Goal: Task Accomplishment & Management: Use online tool/utility

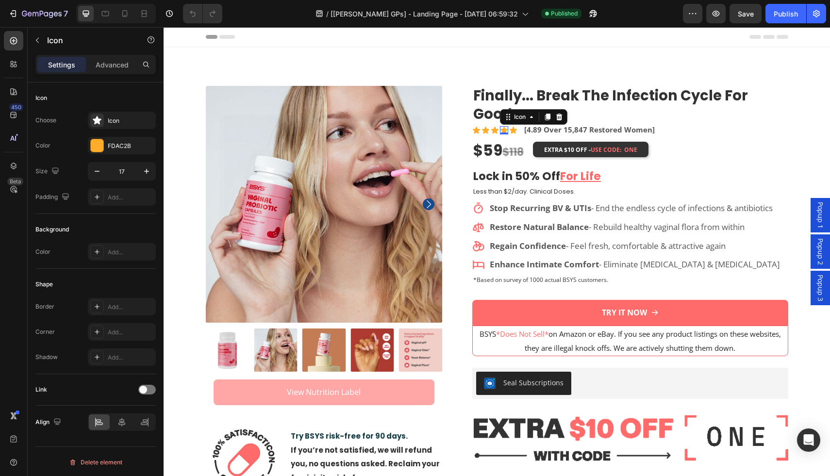
click at [504, 126] on icon at bounding box center [504, 130] width 8 height 8
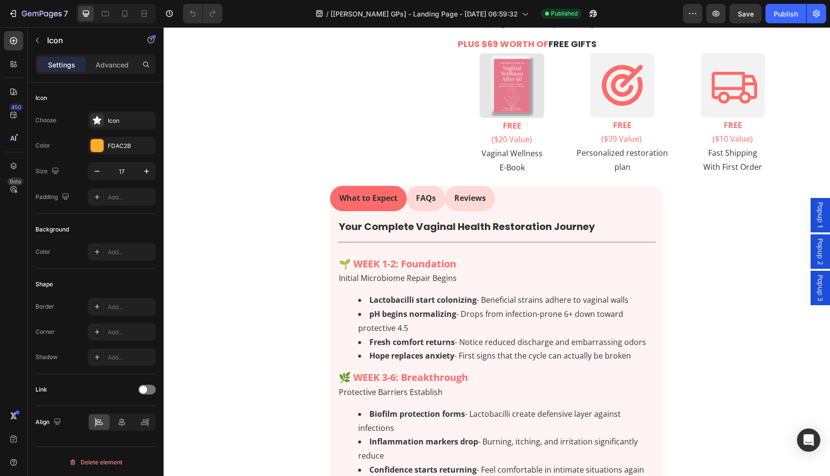
scroll to position [519, 0]
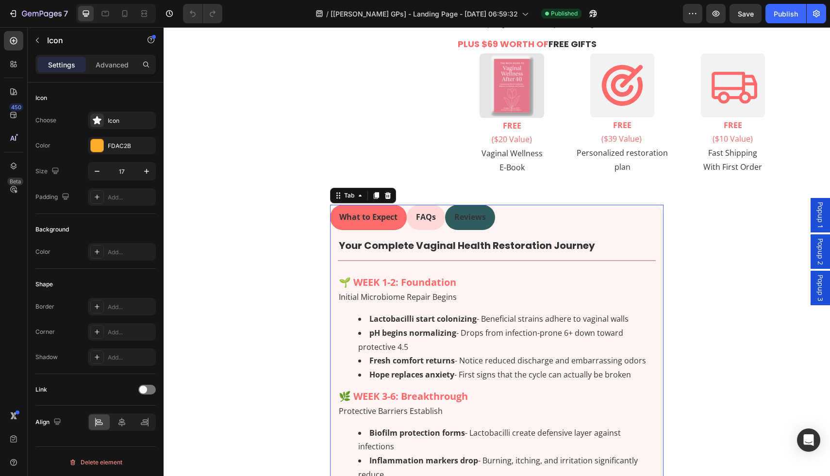
click at [471, 210] on p "Reviews" at bounding box center [470, 217] width 32 height 14
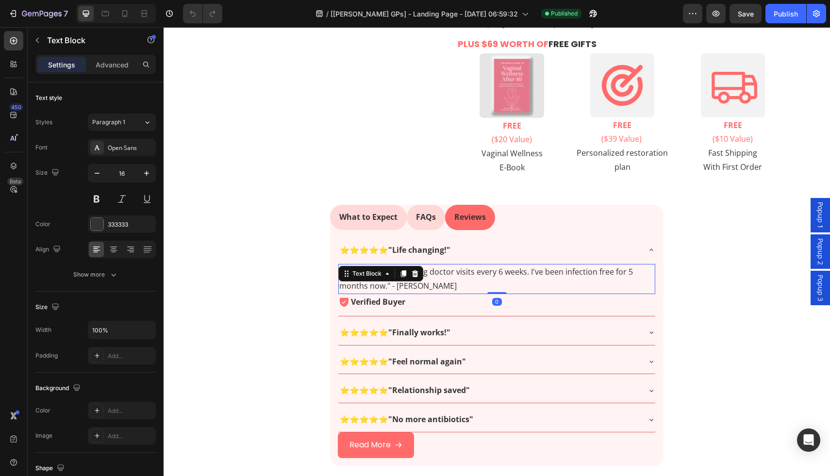
click at [442, 266] on p ""No more embarrassing doctor visits every 6 weeks. I've been infection free for…" at bounding box center [496, 279] width 315 height 28
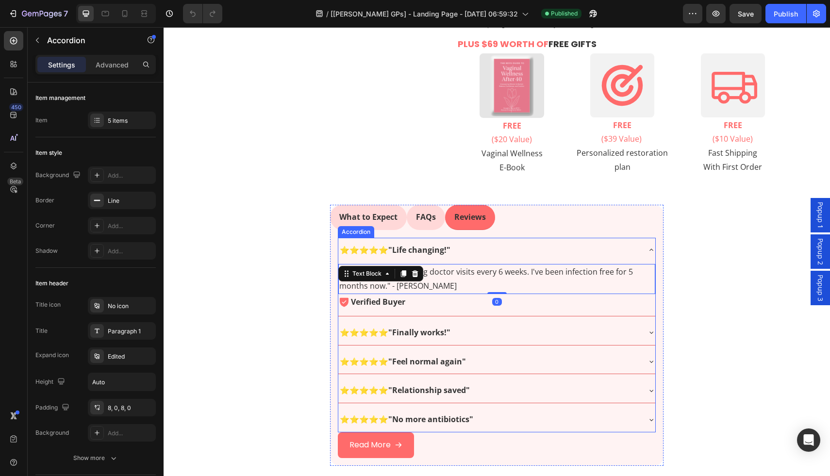
click at [447, 324] on div "⭐⭐⭐⭐⭐ "Finally works!"" at bounding box center [488, 332] width 301 height 17
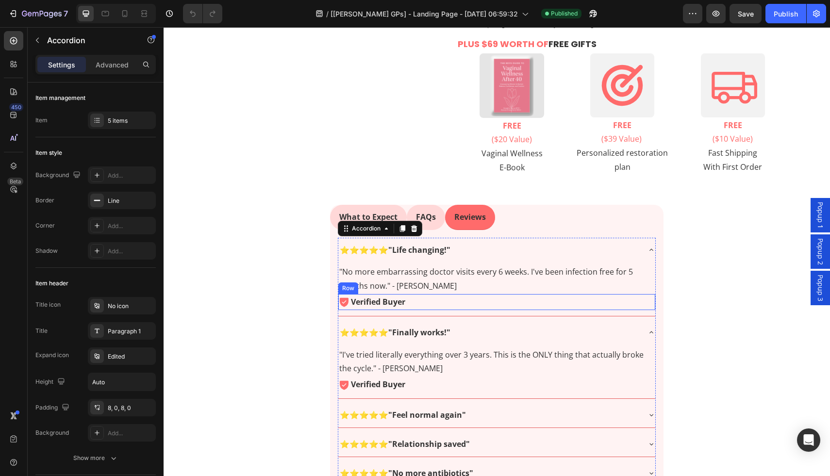
click at [441, 294] on div "Icon Verified Buyer Text Block Row" at bounding box center [496, 302] width 317 height 16
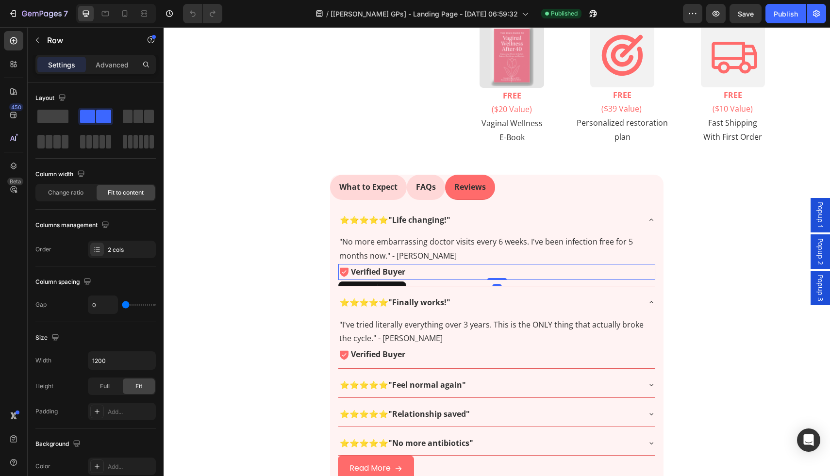
scroll to position [551, 0]
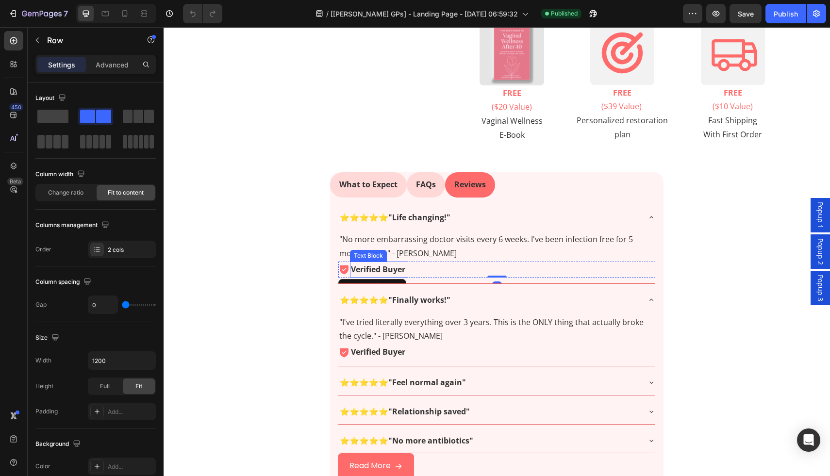
click at [399, 263] on p "Verified Buyer" at bounding box center [378, 270] width 54 height 14
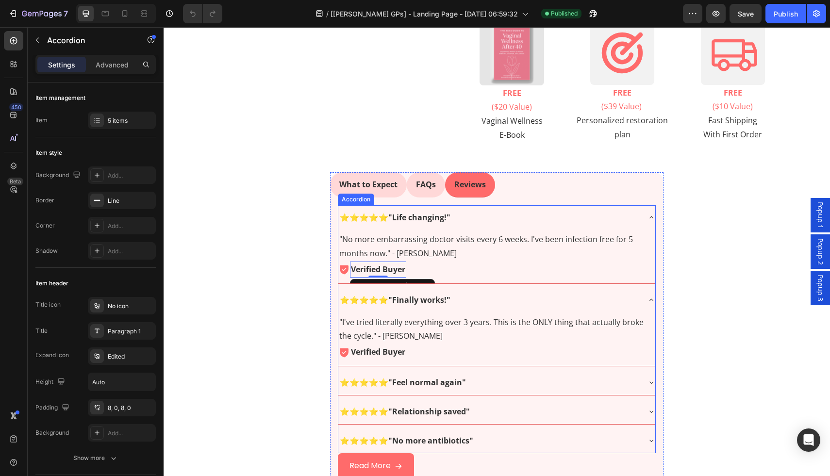
click at [409, 259] on div ""No more embarrassing doctor visits every 6 weeks. I've been infection free for…" at bounding box center [496, 256] width 317 height 53
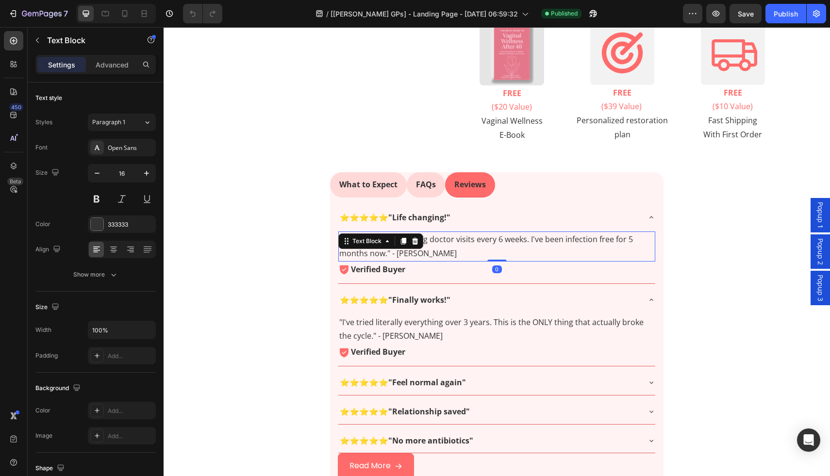
click at [395, 239] on p ""No more embarrassing doctor visits every 6 weeks. I've been infection free for…" at bounding box center [496, 246] width 315 height 28
click at [380, 263] on p "Verified Buyer" at bounding box center [378, 270] width 54 height 14
click at [447, 232] on p ""No more embarrassing doctor visits every 6 weeks. I've been infection free for…" at bounding box center [496, 246] width 315 height 28
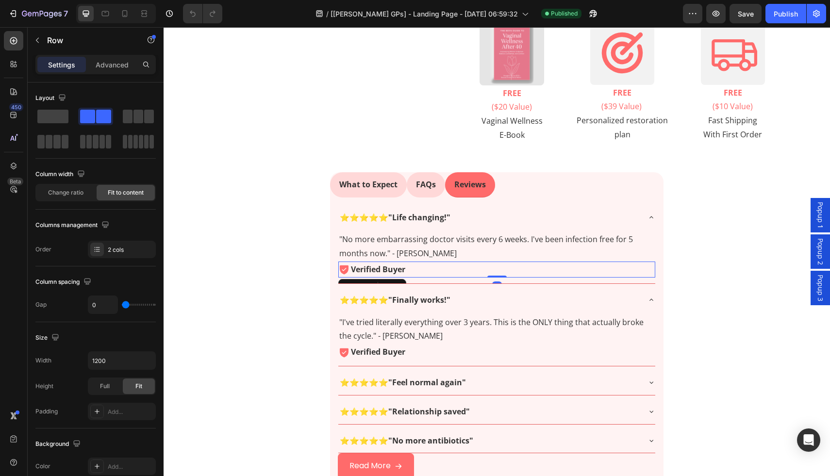
click at [409, 262] on div "Icon Verified Buyer Text Block Row 0" at bounding box center [496, 270] width 317 height 16
click at [392, 281] on div at bounding box center [398, 287] width 12 height 12
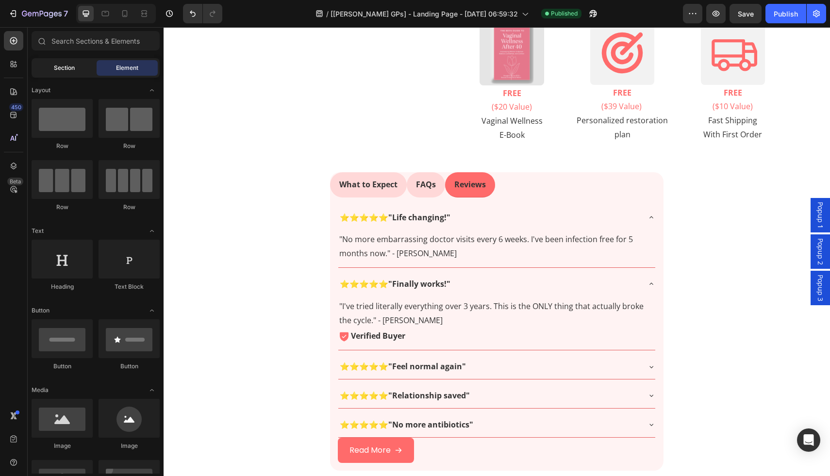
click at [79, 66] on div "Section" at bounding box center [63, 68] width 61 height 16
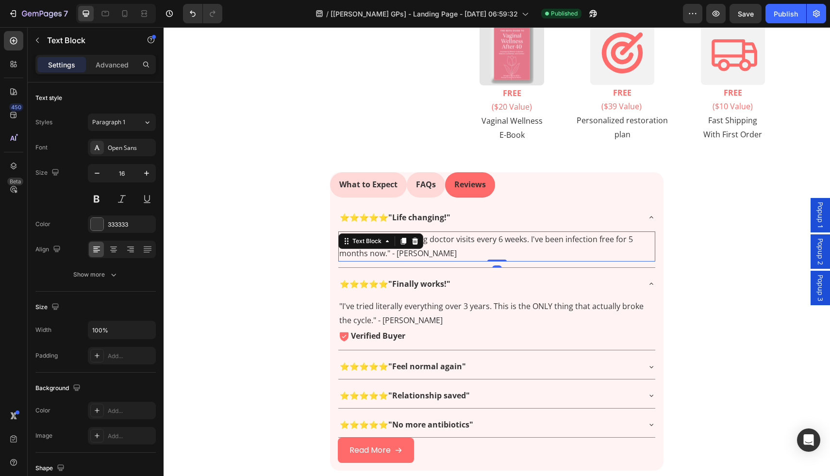
click at [373, 238] on p ""No more embarrassing doctor visits every 6 weeks. I've been infection free for…" at bounding box center [496, 246] width 315 height 28
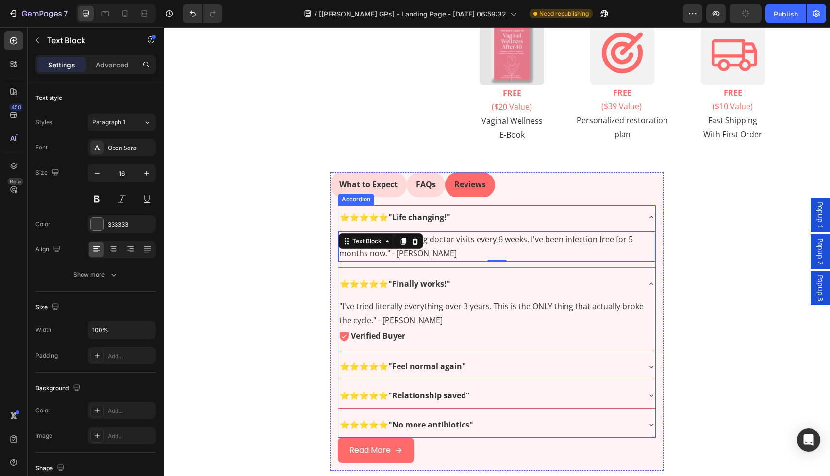
click at [449, 209] on div "⭐⭐⭐⭐⭐ "Life changing!"" at bounding box center [488, 217] width 301 height 17
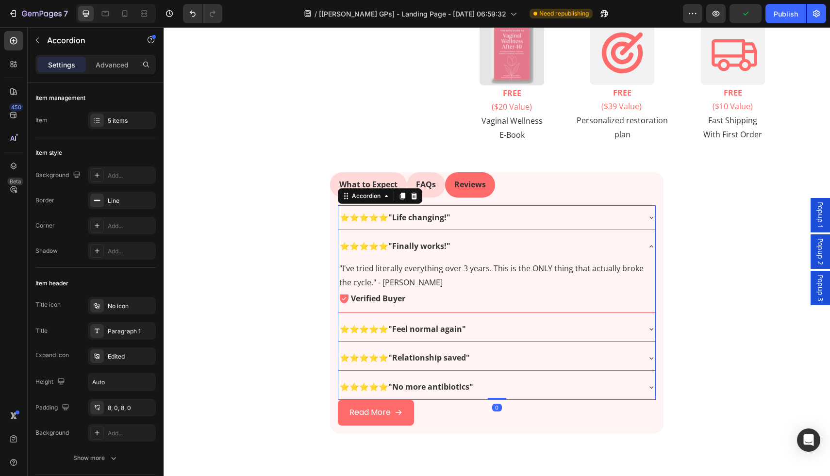
click at [449, 209] on div "⭐⭐⭐⭐⭐ "Life changing!"" at bounding box center [488, 217] width 301 height 17
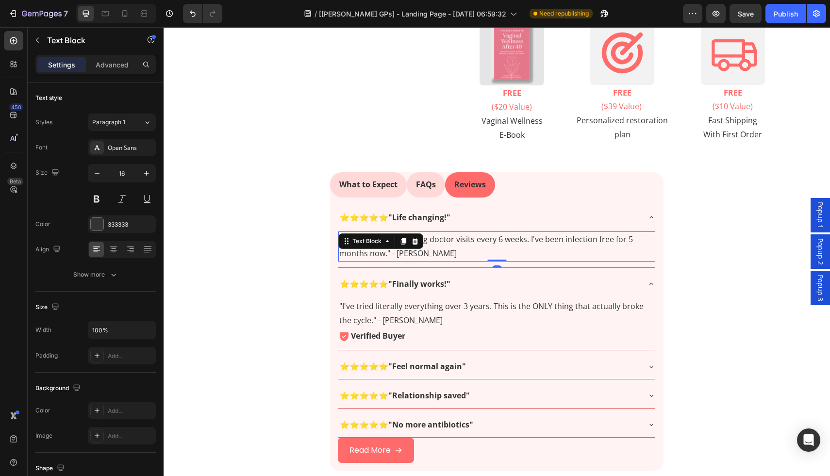
click at [438, 232] on p ""No more embarrassing doctor visits every 6 weeks. I've been infection free for…" at bounding box center [496, 246] width 315 height 28
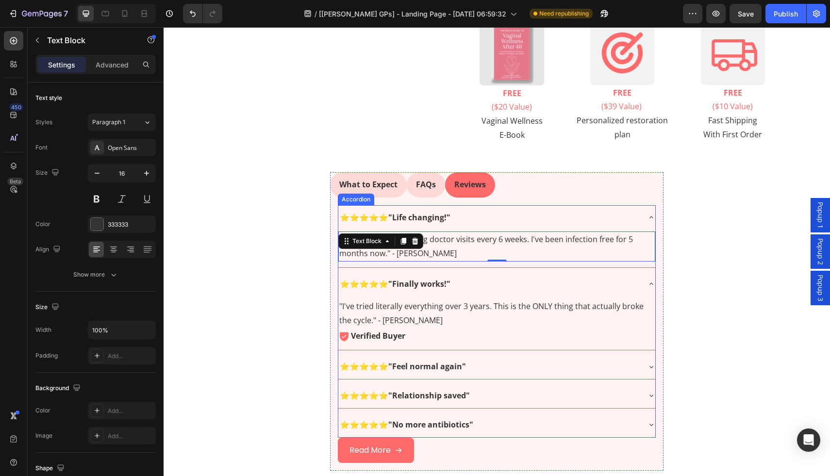
click at [423, 210] on div "⭐⭐⭐⭐⭐ "Life changing!"" at bounding box center [496, 217] width 317 height 25
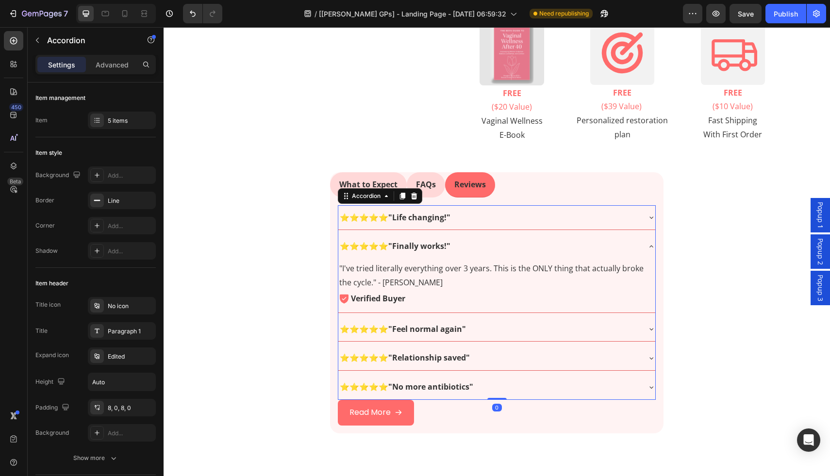
click at [423, 210] on div "⭐⭐⭐⭐⭐ "Life changing!"" at bounding box center [496, 217] width 317 height 25
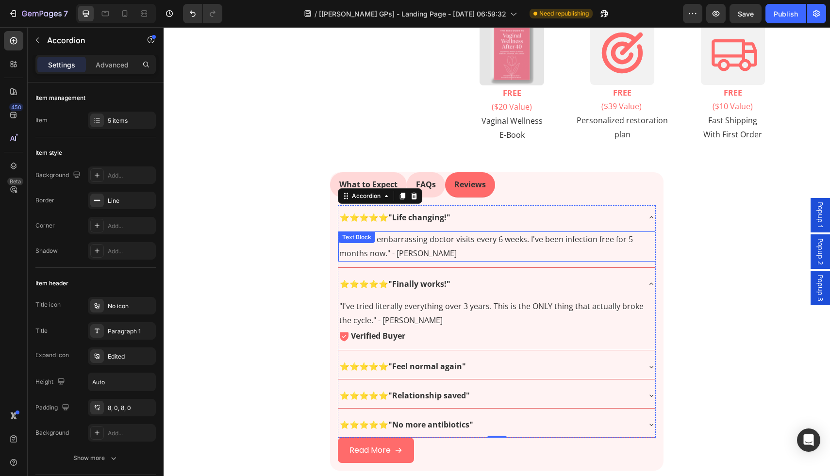
click at [408, 231] on div ""No more embarrassing doctor visits every 6 weeks. I've been infection free for…" at bounding box center [496, 246] width 317 height 30
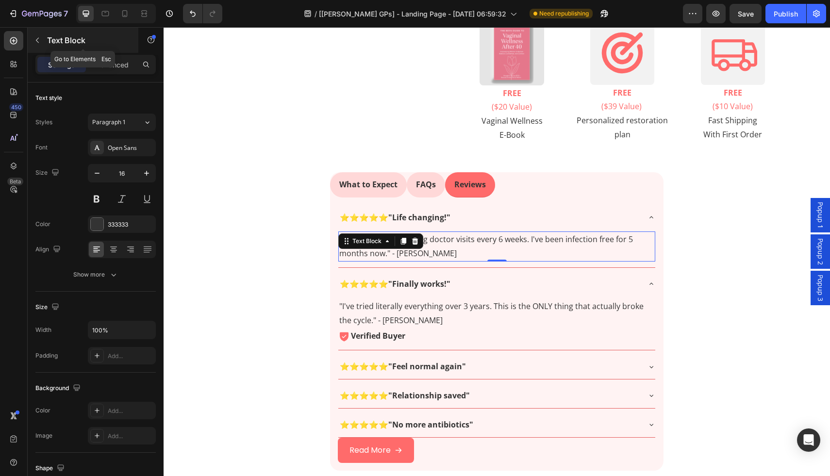
click at [31, 34] on button "button" at bounding box center [38, 41] width 16 height 16
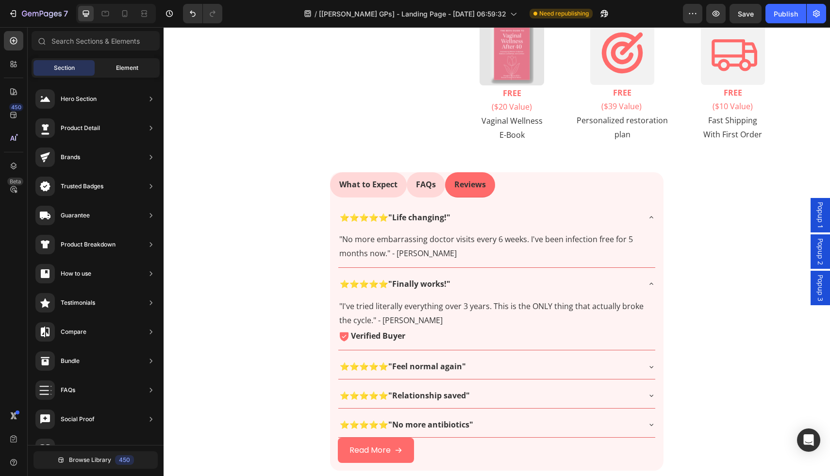
click at [131, 67] on span "Element" at bounding box center [127, 68] width 22 height 9
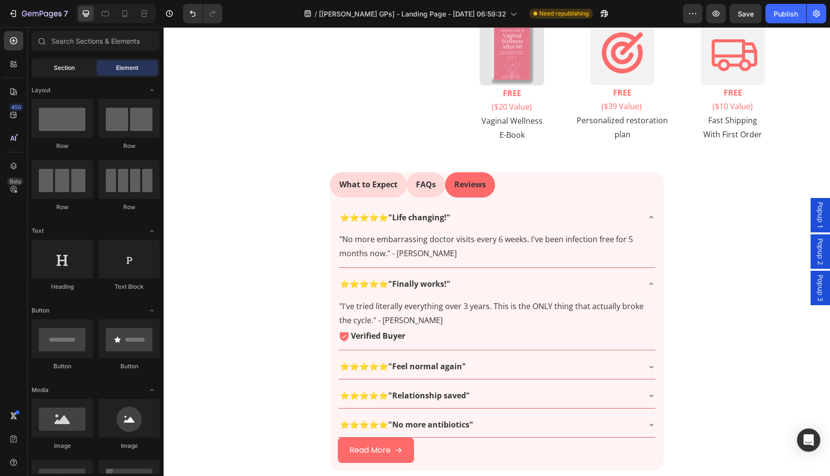
click at [79, 72] on div "Section" at bounding box center [63, 68] width 61 height 16
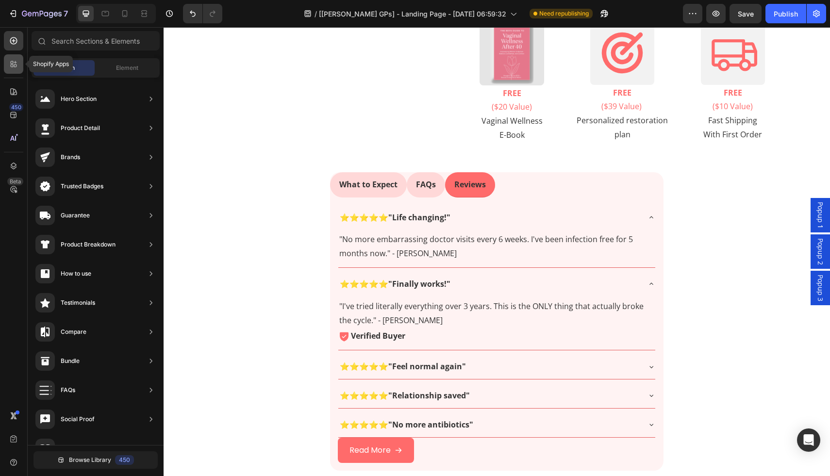
click at [17, 68] on icon at bounding box center [14, 64] width 10 height 10
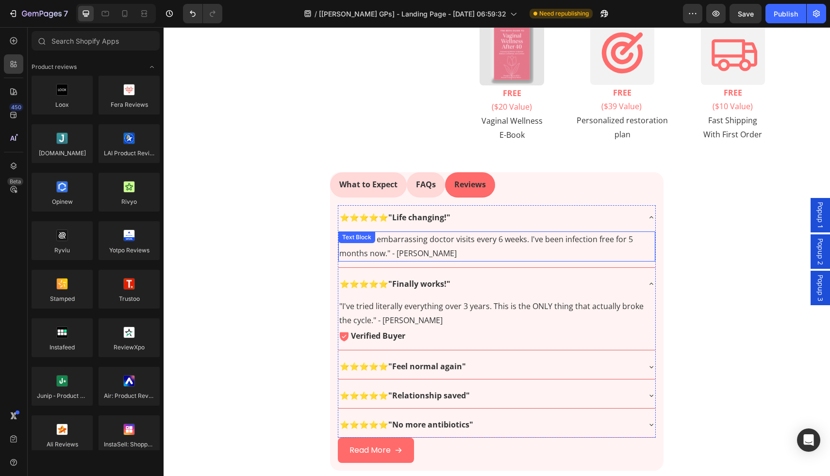
click at [403, 239] on p ""No more embarrassing doctor visits every 6 weeks. I've been infection free for…" at bounding box center [496, 246] width 315 height 28
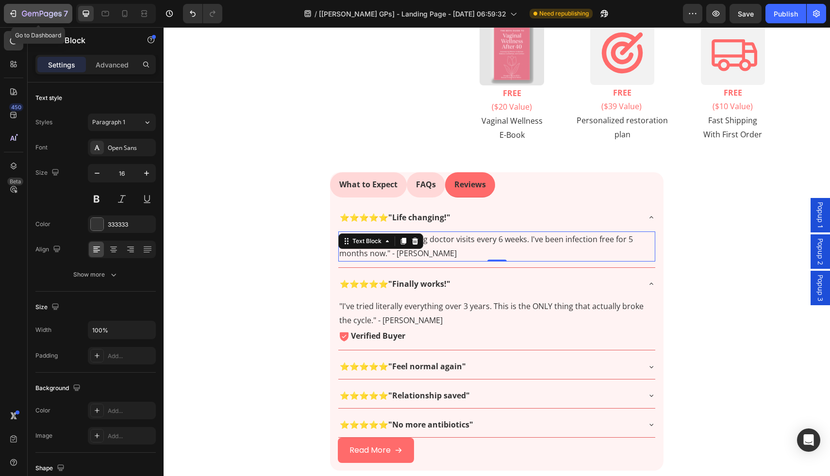
drag, startPoint x: 22, startPoint y: 16, endPoint x: 55, endPoint y: 87, distance: 78.6
click at [22, 16] on icon "button" at bounding box center [42, 14] width 40 height 8
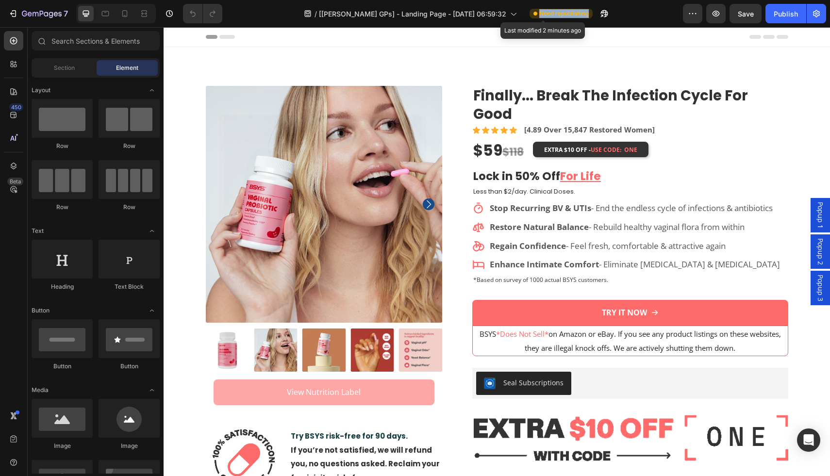
copy span "Need republishing"
drag, startPoint x: 516, startPoint y: 14, endPoint x: 570, endPoint y: 14, distance: 54.4
click at [570, 14] on div "Need republishing" at bounding box center [560, 14] width 63 height 10
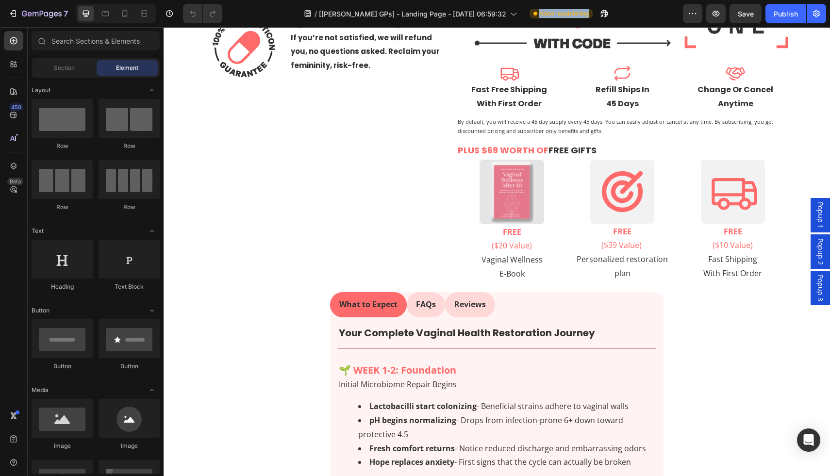
scroll to position [375, 0]
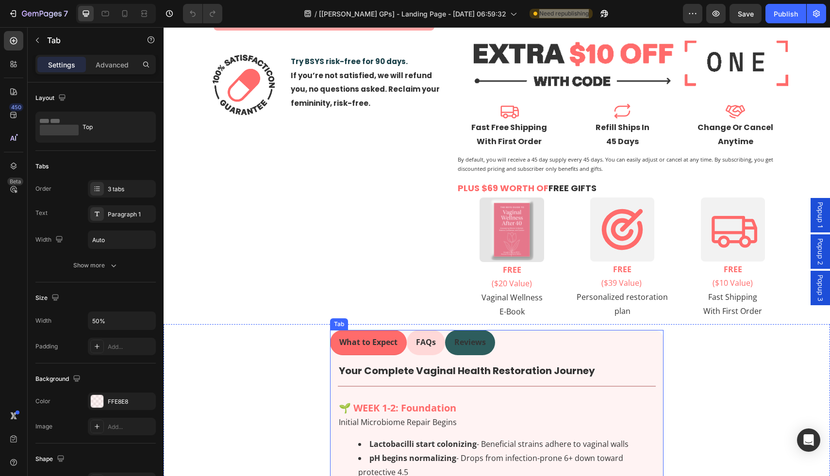
click at [472, 338] on p "Reviews" at bounding box center [470, 342] width 32 height 14
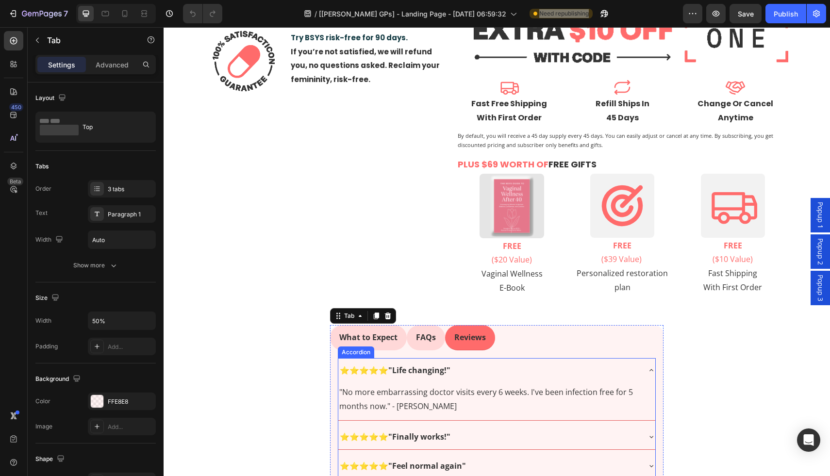
scroll to position [443, 0]
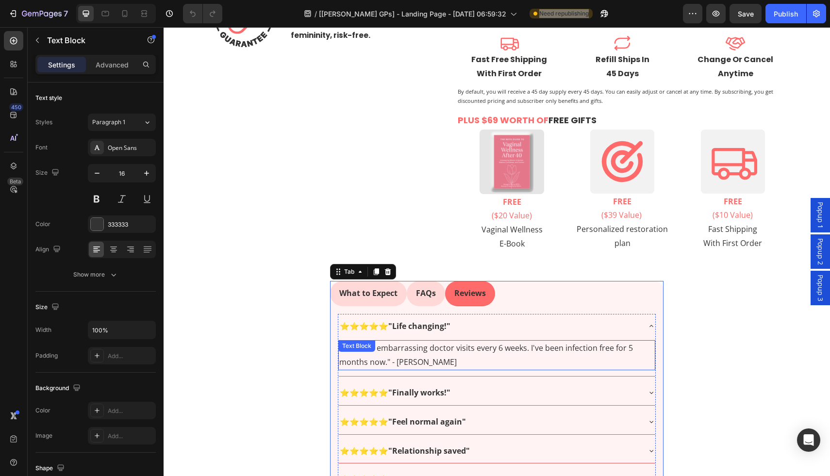
click at [430, 341] on p ""No more embarrassing doctor visits every 6 weeks. I've been infection free for…" at bounding box center [496, 355] width 315 height 28
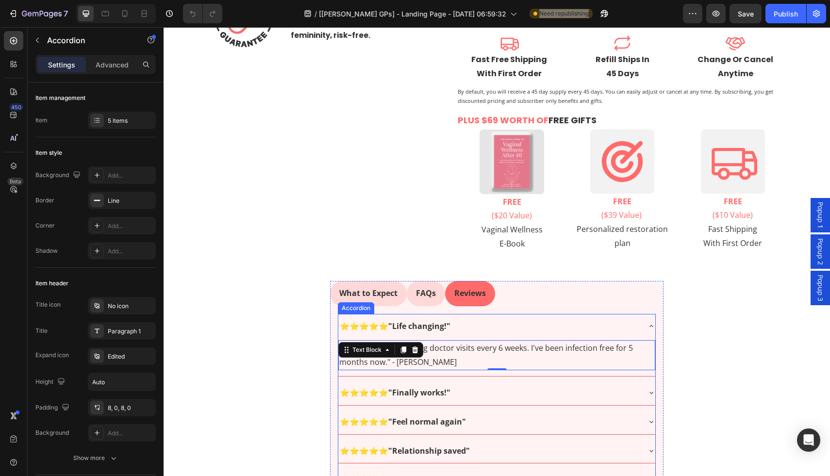
click at [450, 318] on div "⭐⭐⭐⭐⭐ "Life changing!"" at bounding box center [488, 326] width 301 height 17
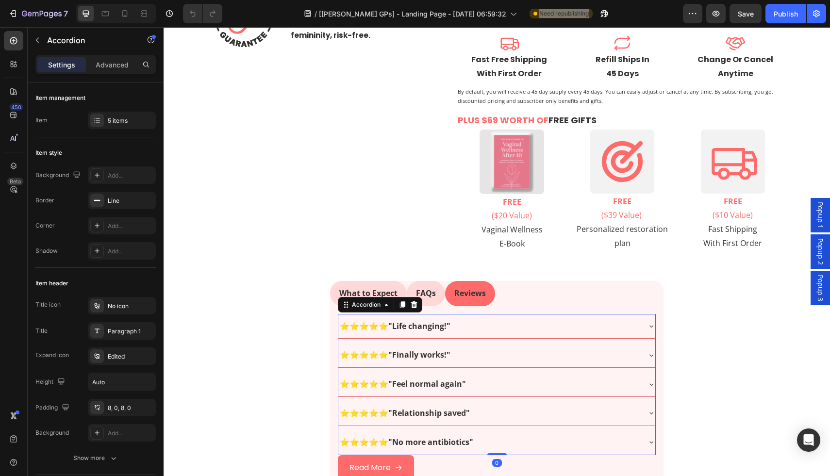
click at [450, 318] on div "⭐⭐⭐⭐⭐ "Life changing!"" at bounding box center [488, 326] width 301 height 17
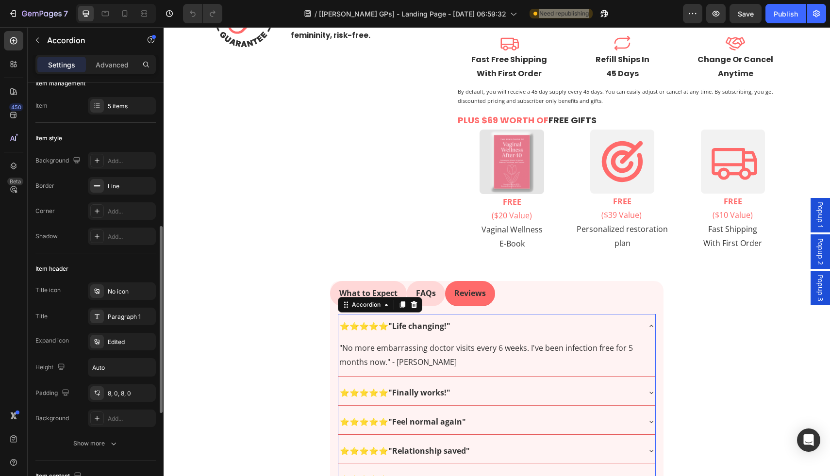
scroll to position [0, 0]
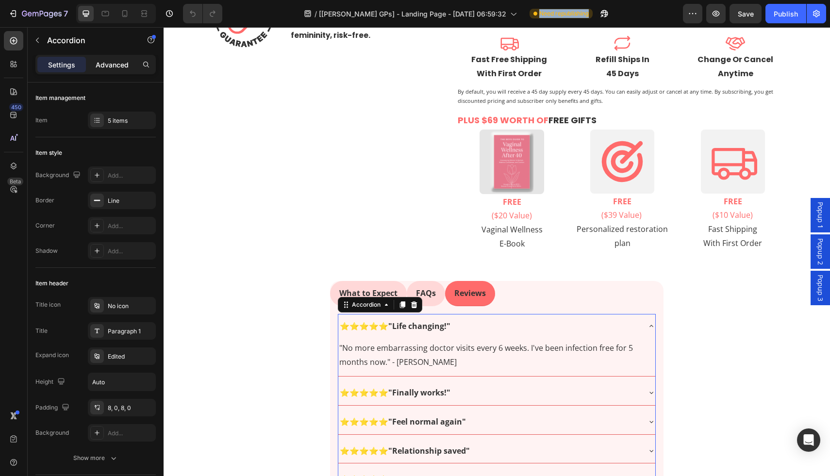
click at [104, 68] on p "Advanced" at bounding box center [112, 65] width 33 height 10
type input "100%"
type input "100"
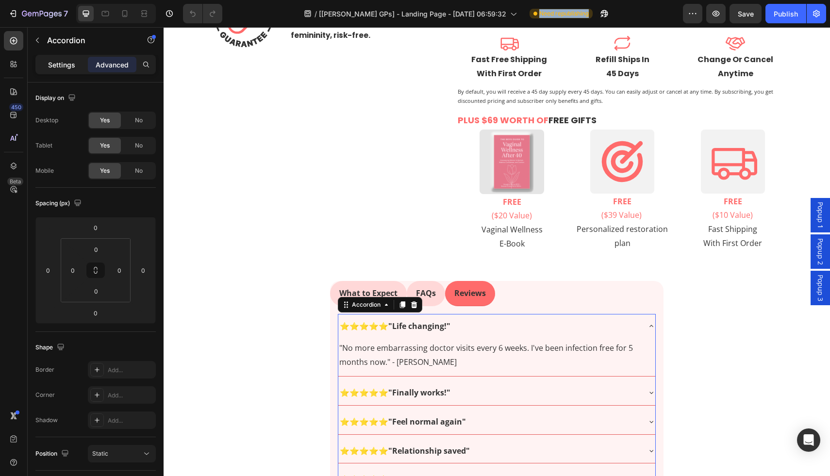
click at [67, 67] on p "Settings" at bounding box center [61, 65] width 27 height 10
type input "8"
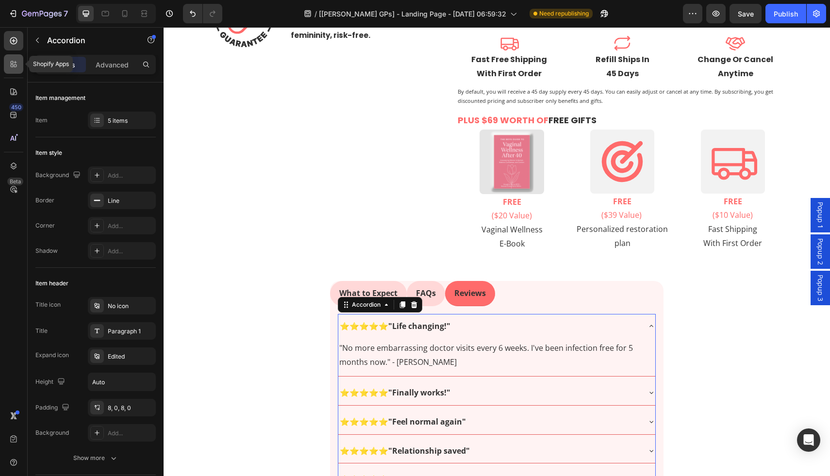
click at [17, 70] on div at bounding box center [13, 63] width 19 height 19
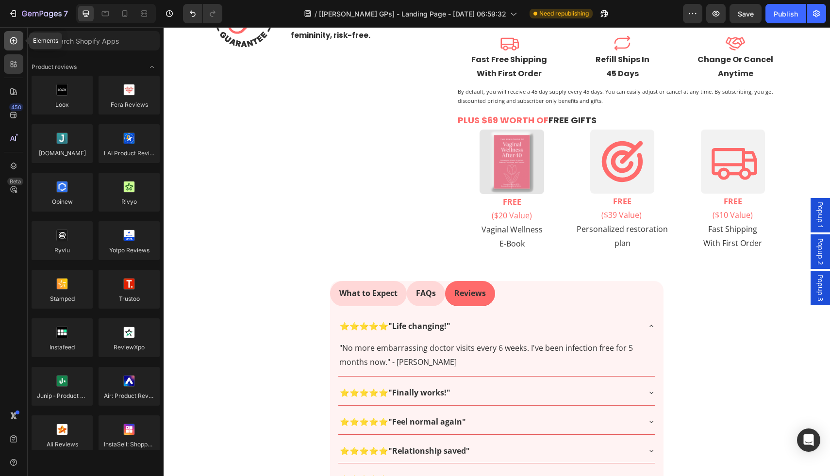
click at [11, 40] on icon at bounding box center [14, 41] width 10 height 10
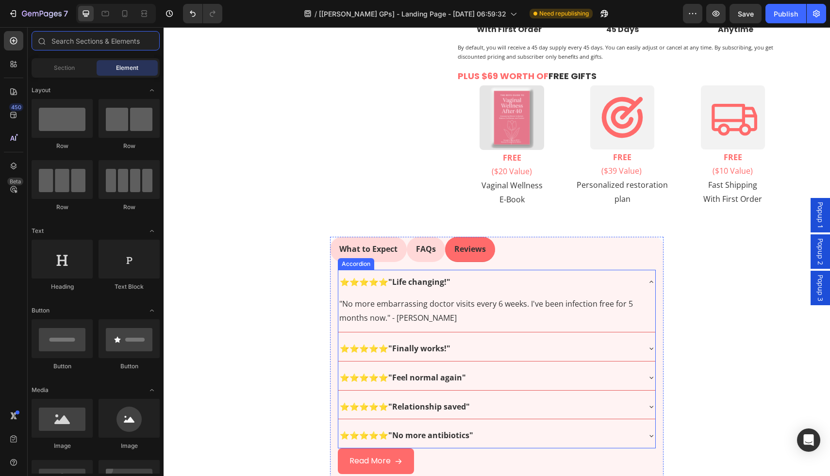
scroll to position [495, 0]
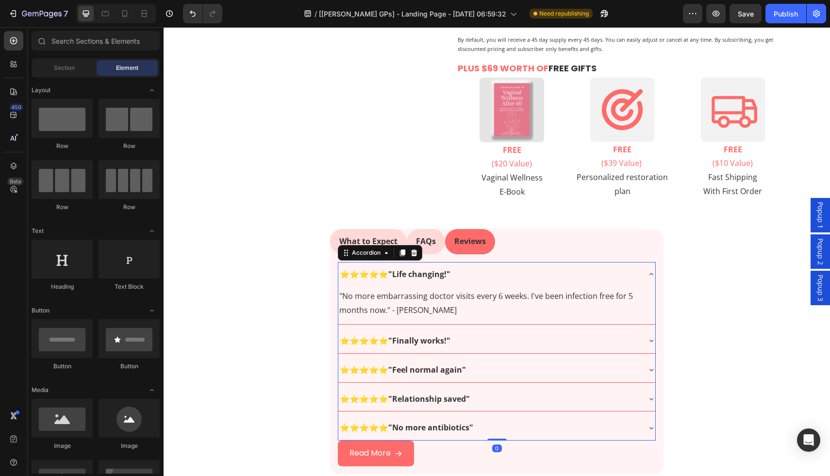
click at [513, 266] on div "⭐⭐⭐⭐⭐ "Life changing!"" at bounding box center [488, 274] width 301 height 17
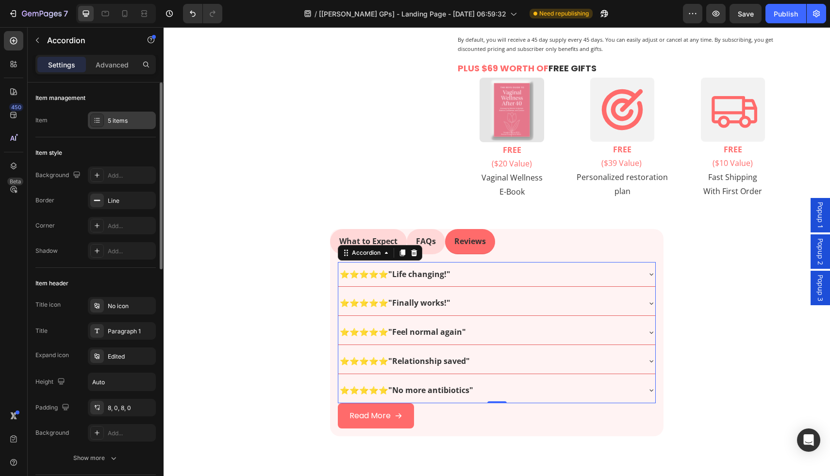
click at [113, 123] on div "5 items" at bounding box center [131, 120] width 46 height 9
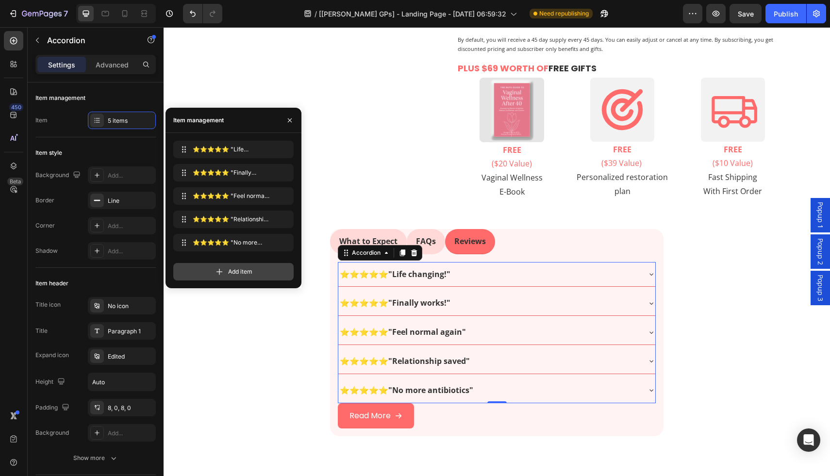
click at [234, 274] on span "Add item" at bounding box center [240, 271] width 24 height 9
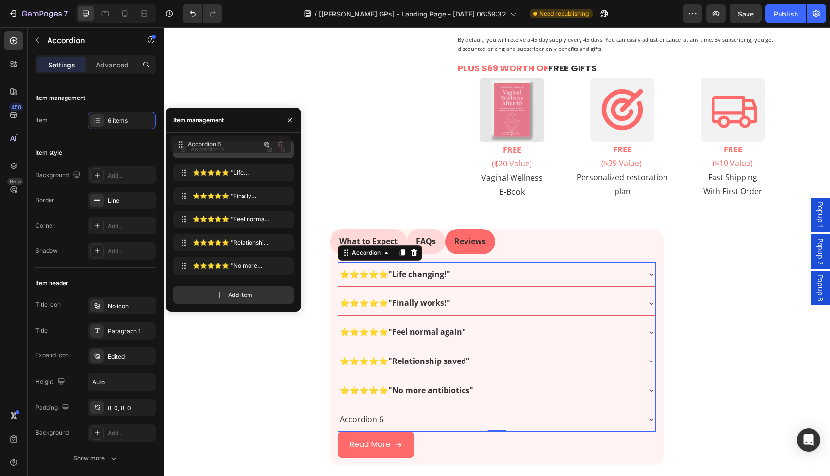
drag, startPoint x: 227, startPoint y: 266, endPoint x: 224, endPoint y: 145, distance: 121.4
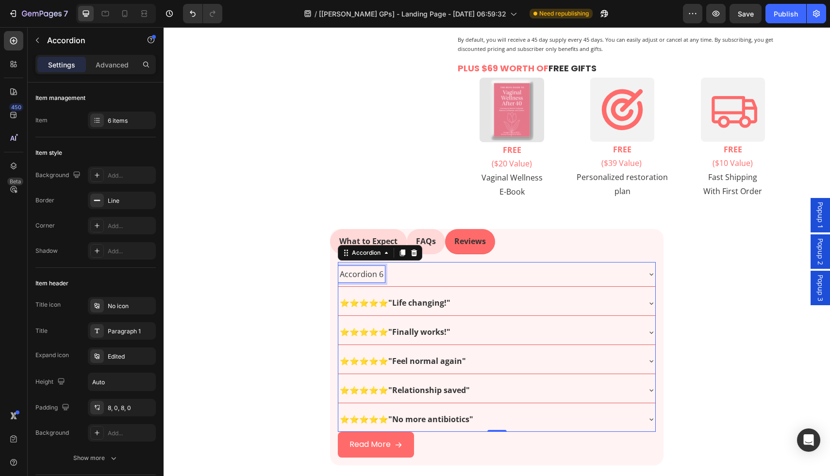
click at [378, 266] on div "Accordion 6" at bounding box center [361, 274] width 47 height 17
click at [375, 267] on p "Accordion 6" at bounding box center [362, 274] width 44 height 14
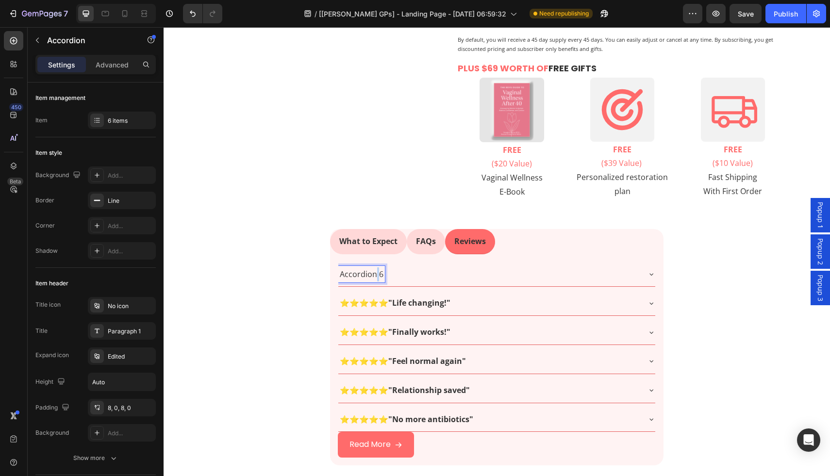
click at [375, 267] on p "Accordion 6" at bounding box center [362, 274] width 44 height 14
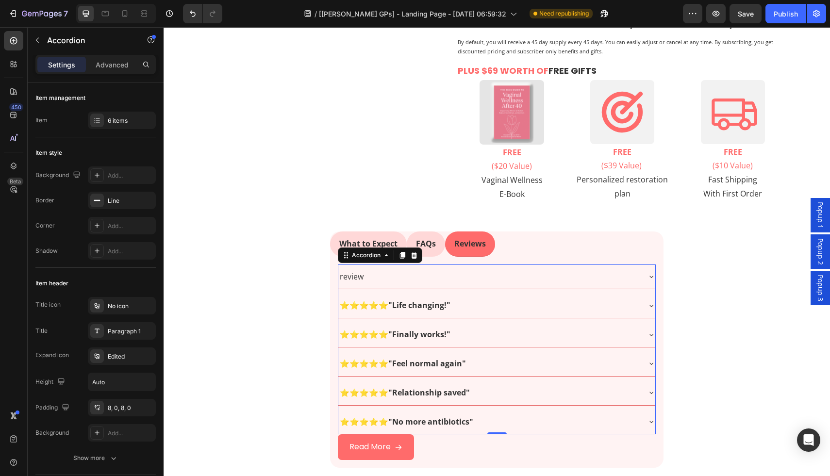
click at [451, 268] on div "review" at bounding box center [488, 276] width 301 height 17
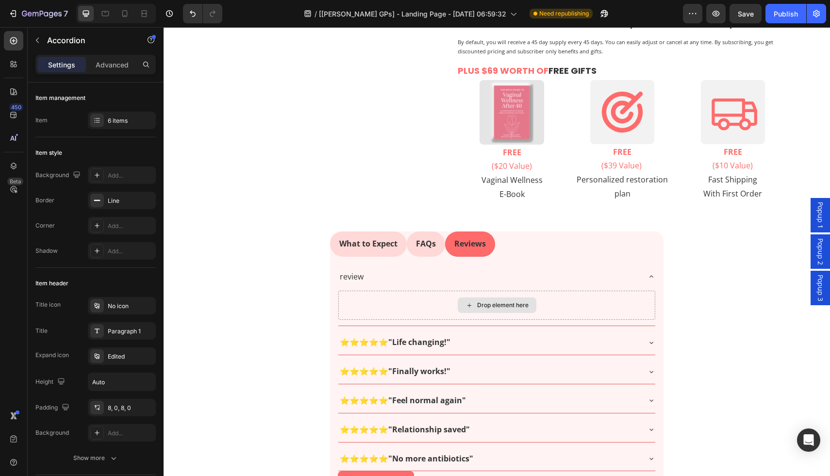
click at [459, 297] on div "Drop element here" at bounding box center [497, 305] width 79 height 16
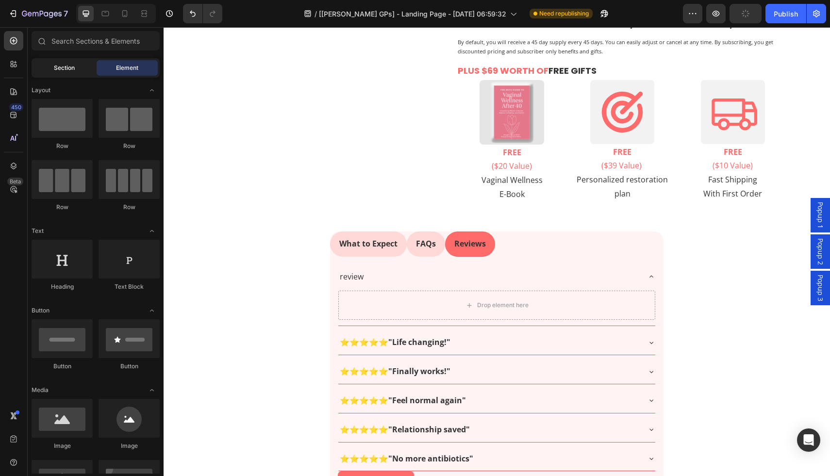
click at [83, 73] on div "Section" at bounding box center [63, 68] width 61 height 16
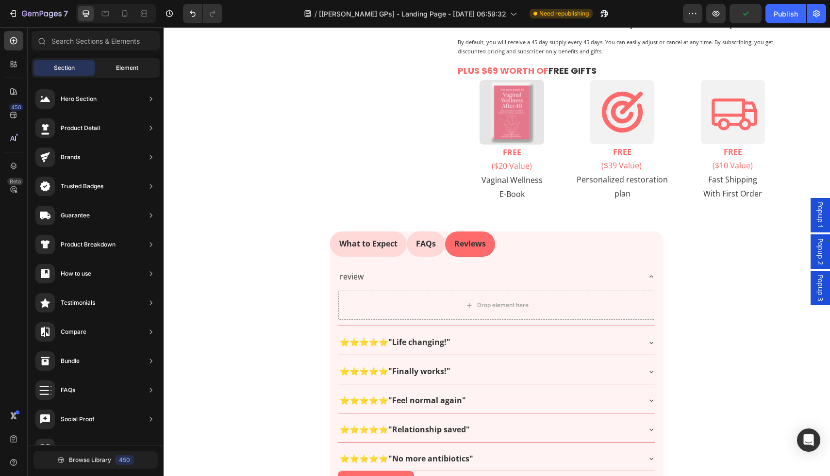
click at [124, 72] on div "Element" at bounding box center [127, 68] width 61 height 16
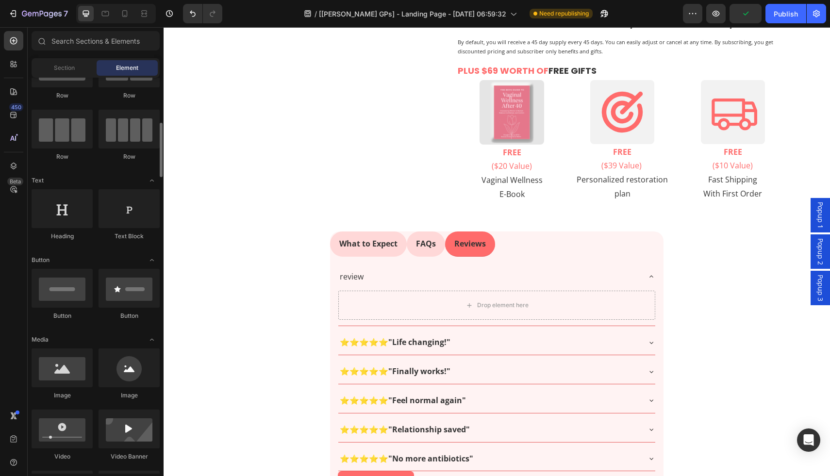
scroll to position [84, 0]
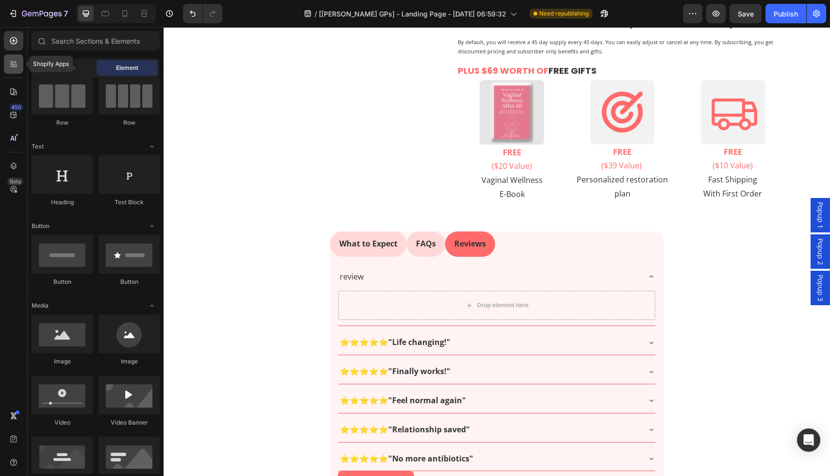
click at [14, 65] on icon at bounding box center [15, 66] width 3 height 3
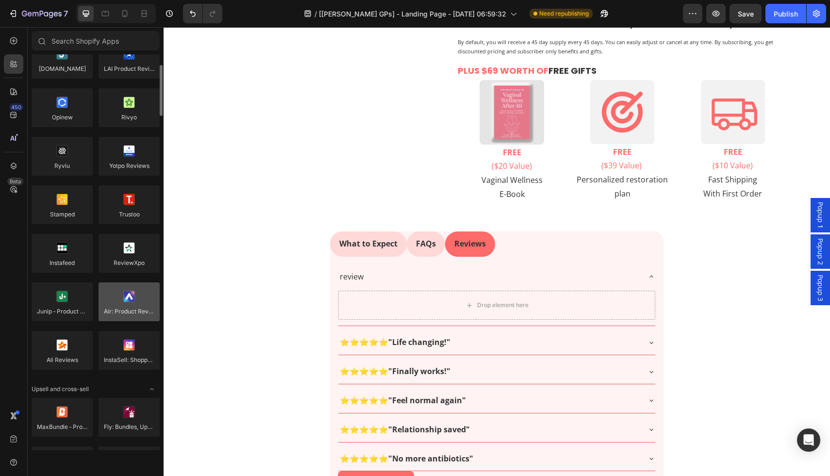
click at [133, 311] on div at bounding box center [129, 301] width 61 height 39
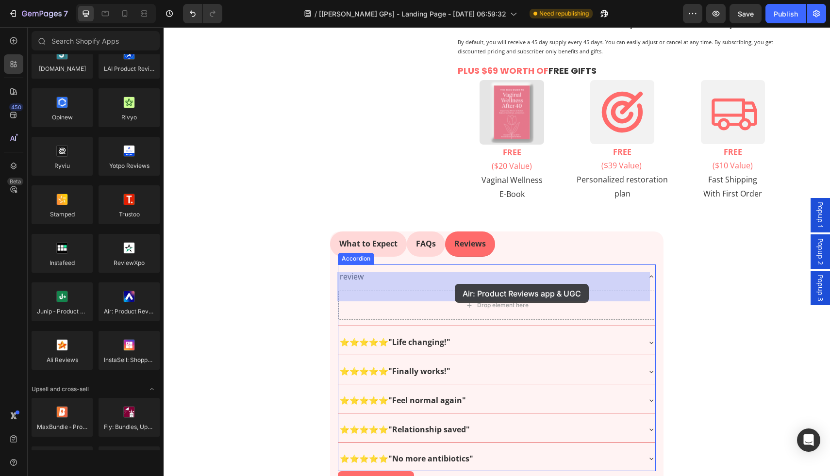
drag, startPoint x: 297, startPoint y: 338, endPoint x: 455, endPoint y: 284, distance: 166.8
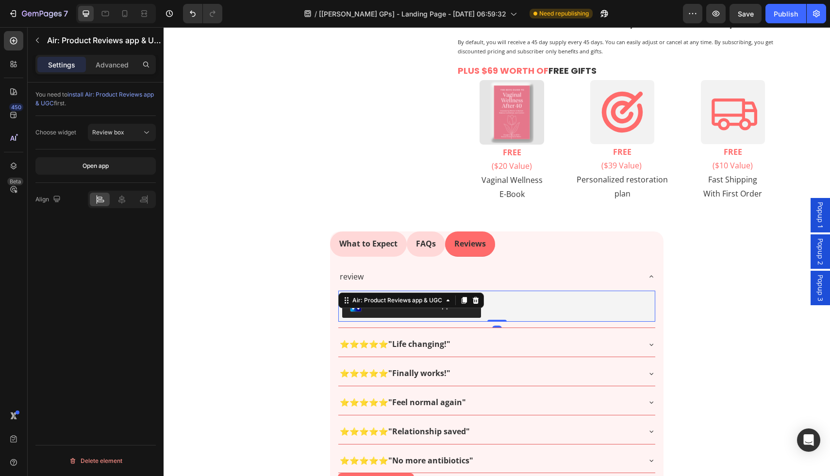
click at [528, 295] on div "Air: Product Reviews app & UGC" at bounding box center [496, 306] width 309 height 23
click at [122, 136] on span "Review box" at bounding box center [108, 132] width 32 height 9
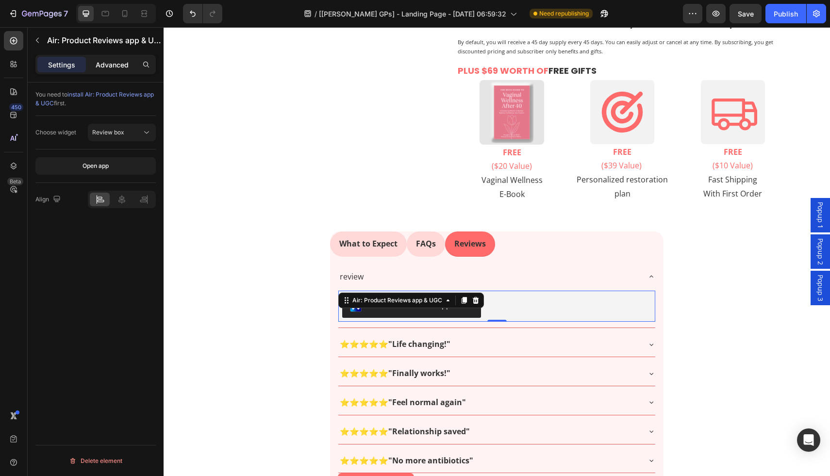
click at [105, 64] on p "Advanced" at bounding box center [112, 65] width 33 height 10
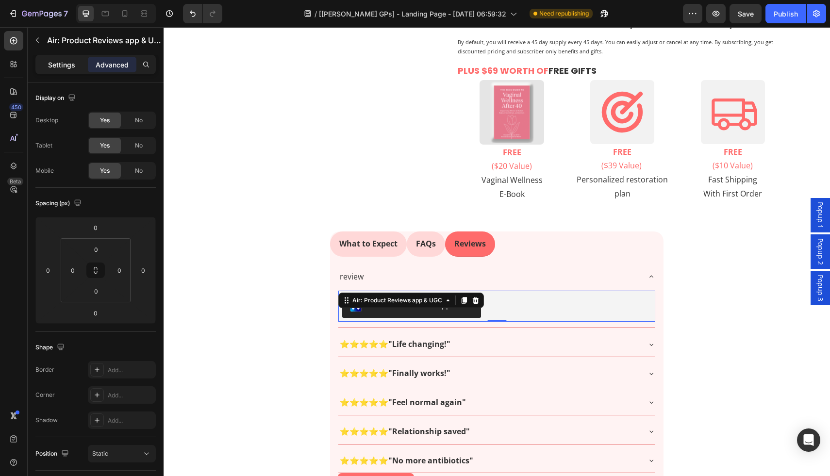
click at [68, 64] on p "Settings" at bounding box center [61, 65] width 27 height 10
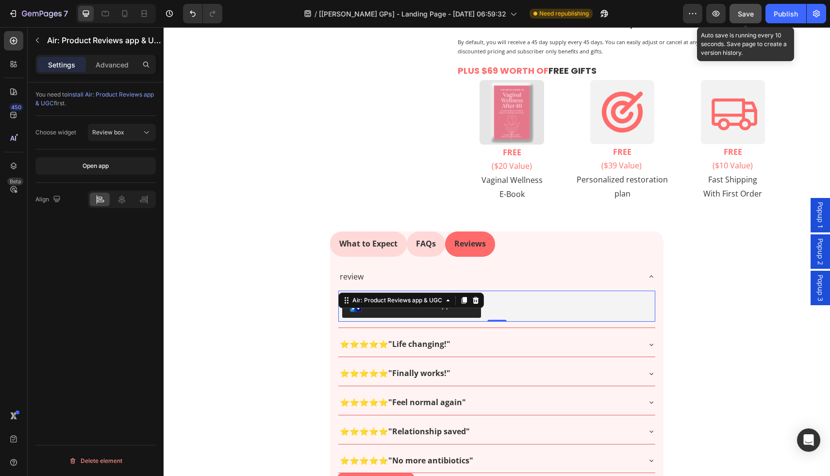
click at [748, 16] on span "Save" at bounding box center [746, 14] width 16 height 8
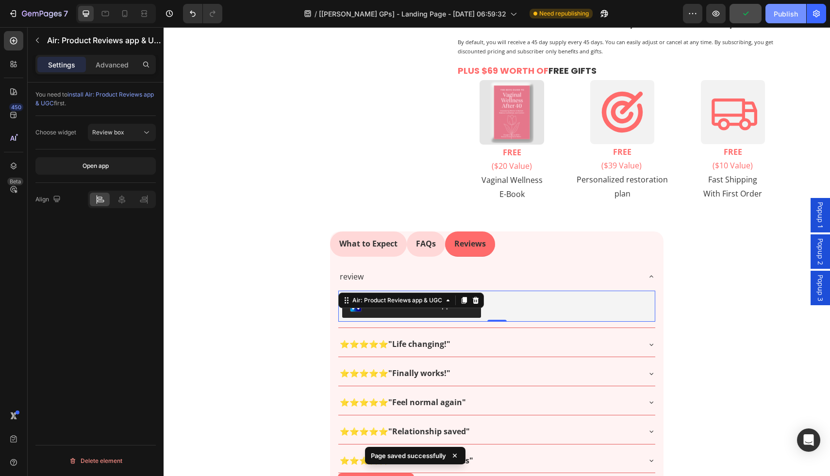
click at [783, 20] on button "Publish" at bounding box center [785, 13] width 41 height 19
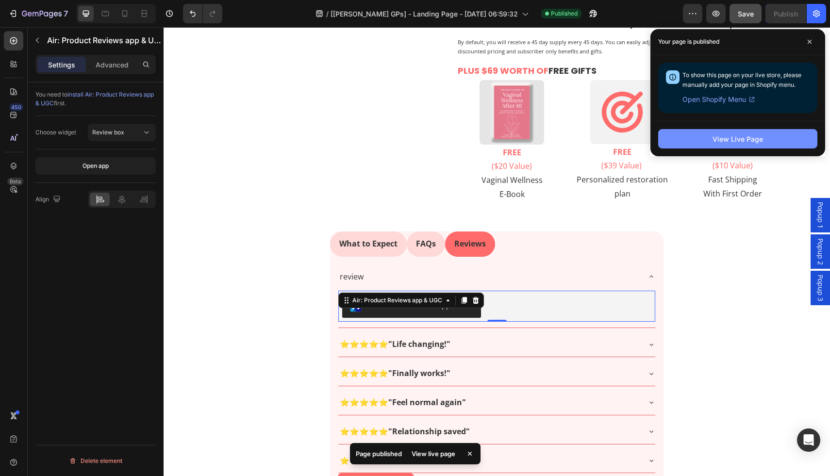
click at [758, 145] on button "View Live Page" at bounding box center [737, 138] width 159 height 19
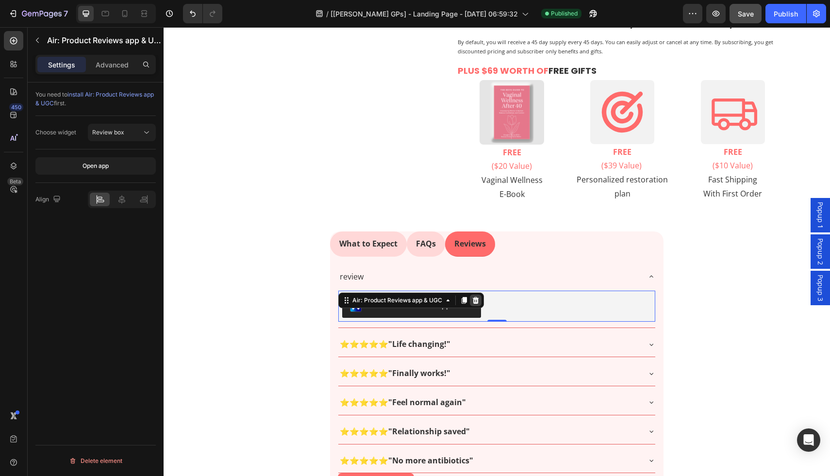
click at [477, 297] on icon at bounding box center [476, 301] width 8 height 8
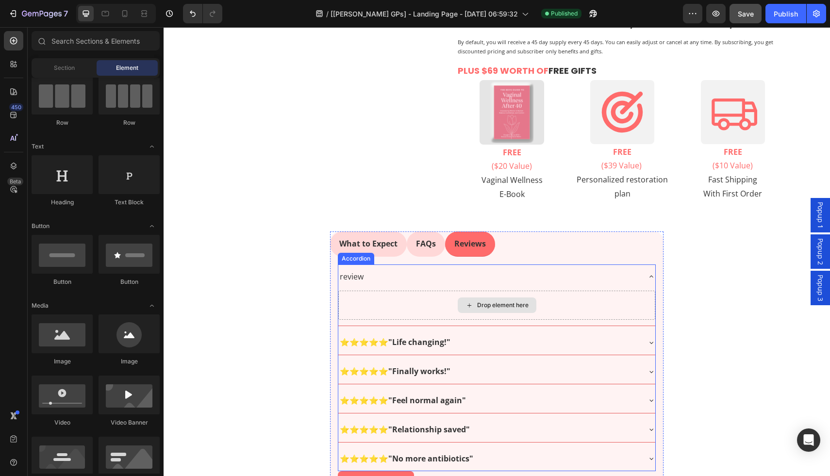
click at [432, 291] on div "Drop element here" at bounding box center [496, 305] width 317 height 29
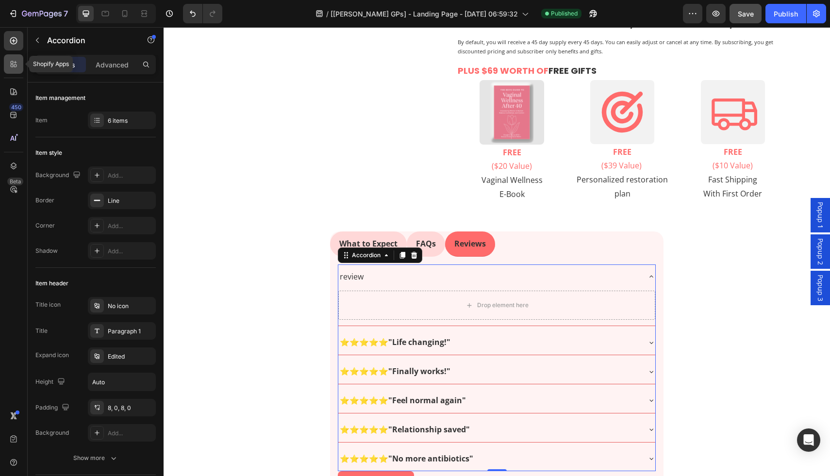
click at [16, 64] on icon at bounding box center [14, 64] width 10 height 10
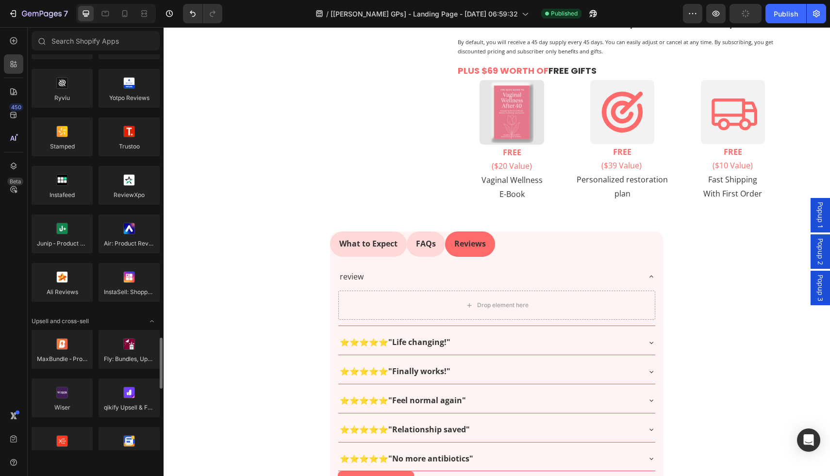
scroll to position [0, 0]
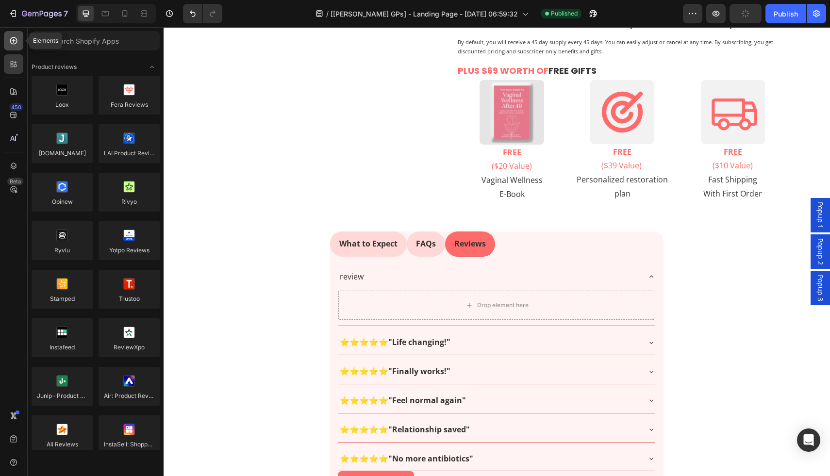
click at [18, 42] on icon at bounding box center [14, 41] width 10 height 10
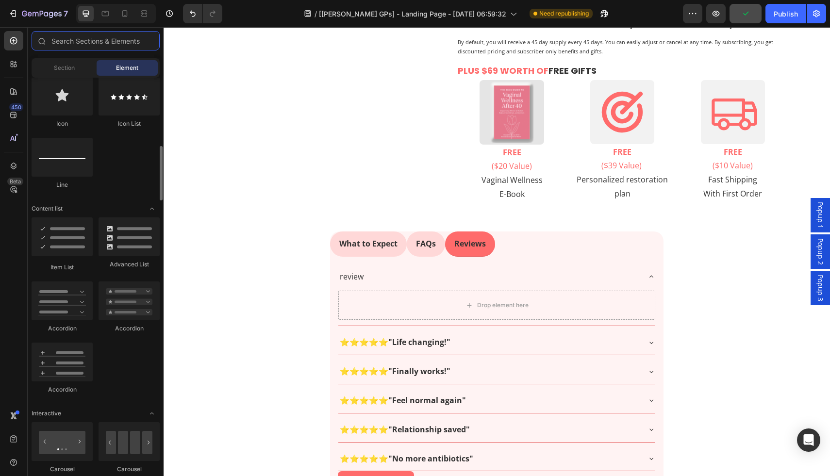
scroll to position [367, 0]
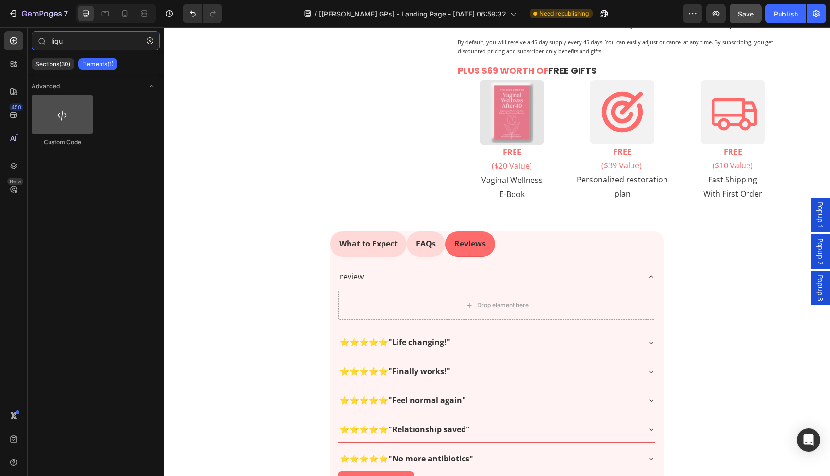
type input "liqu"
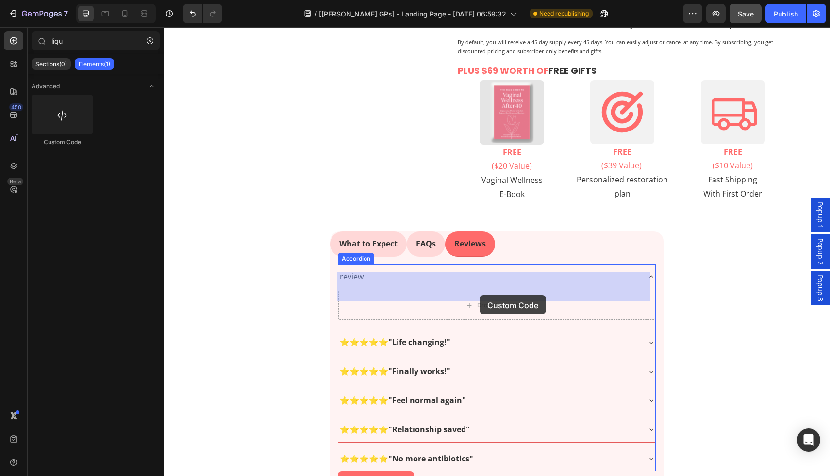
drag, startPoint x: 227, startPoint y: 149, endPoint x: 479, endPoint y: 295, distance: 291.3
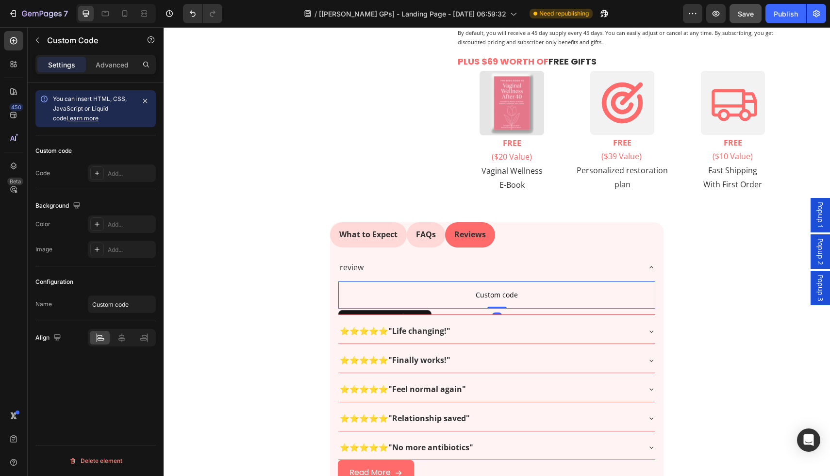
scroll to position [509, 0]
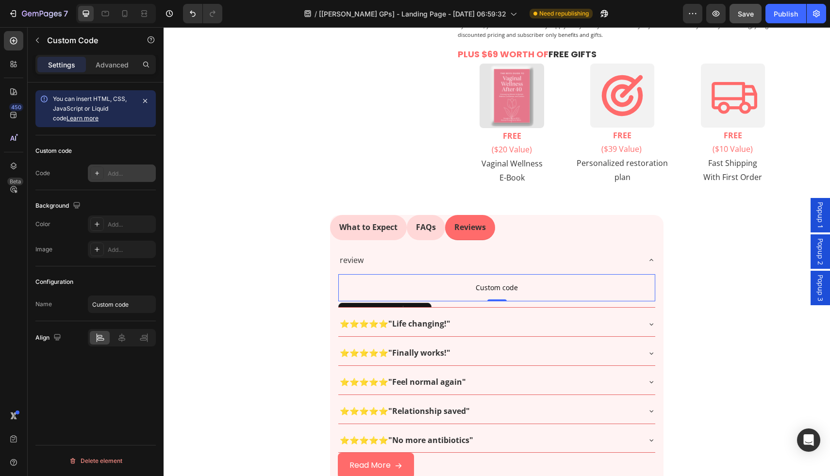
click at [120, 174] on div "Add..." at bounding box center [131, 173] width 46 height 9
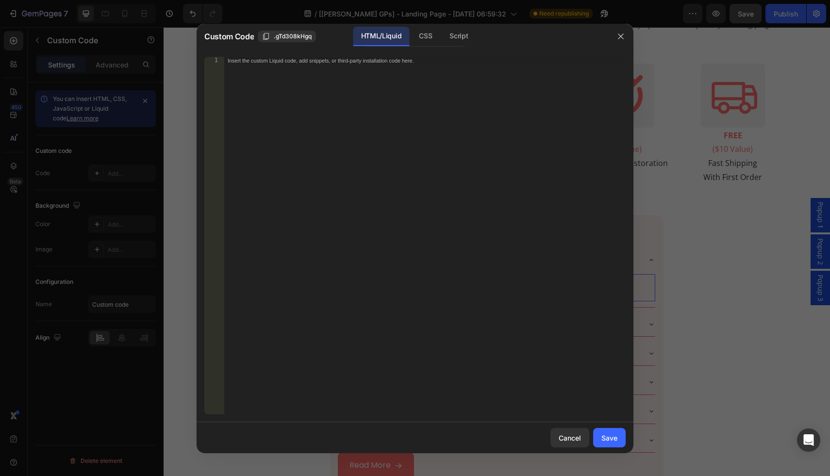
click at [349, 124] on div "Insert the custom Liquid code, add snippets, or third-party installation code h…" at bounding box center [425, 243] width 402 height 373
paste textarea "<div class="AirReviews-Widget AirReviews-Widget--Block"></div>"
type textarea "<div class="AirReviews-Widget AirReviews-Widget--Block"></div>"
click at [614, 442] on div "Save" at bounding box center [609, 438] width 16 height 10
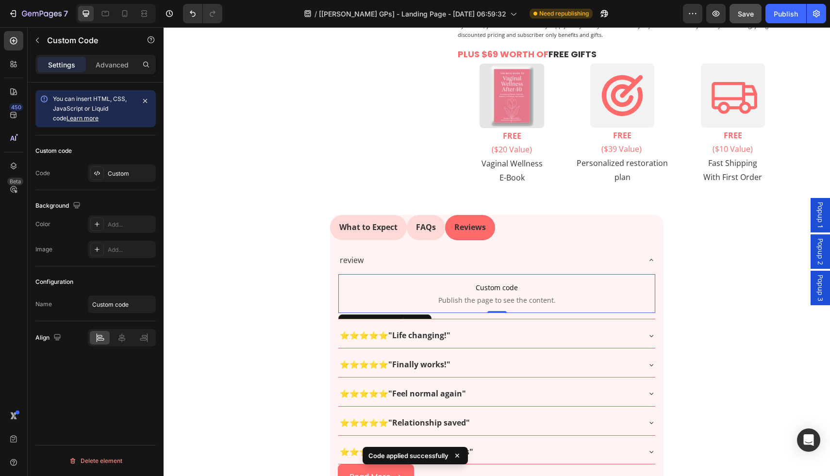
click at [784, 23] on div "7 / [[PERSON_NAME] GPs] - Landing Page - [DATE] 06:59:32 Need republishing Prev…" at bounding box center [415, 14] width 830 height 28
click at [399, 298] on div "Custom code Publish the page to see the content. Custom Code 0" at bounding box center [496, 295] width 317 height 47
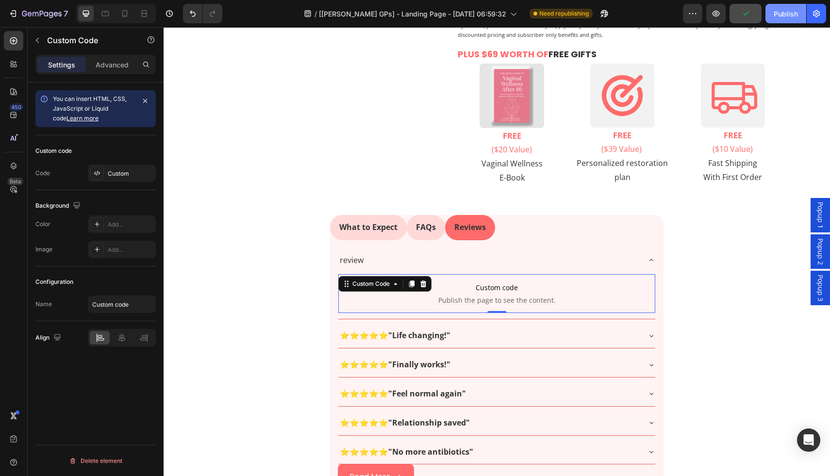
click at [782, 15] on div "Publish" at bounding box center [786, 14] width 24 height 10
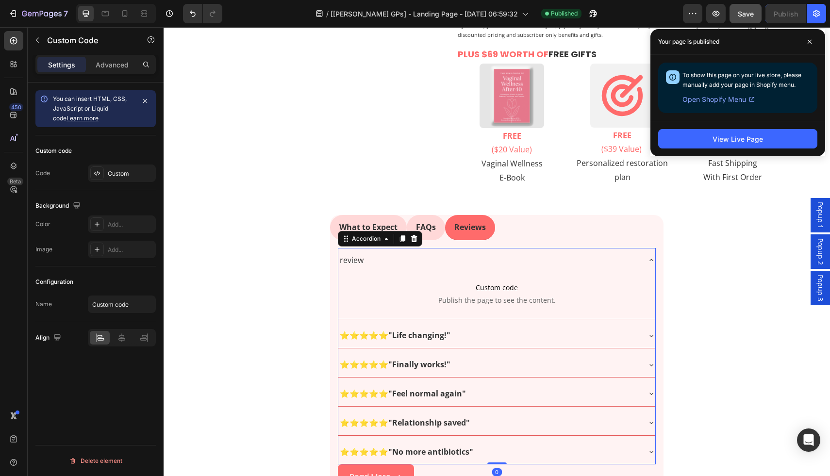
click at [418, 252] on div "review" at bounding box center [488, 260] width 301 height 17
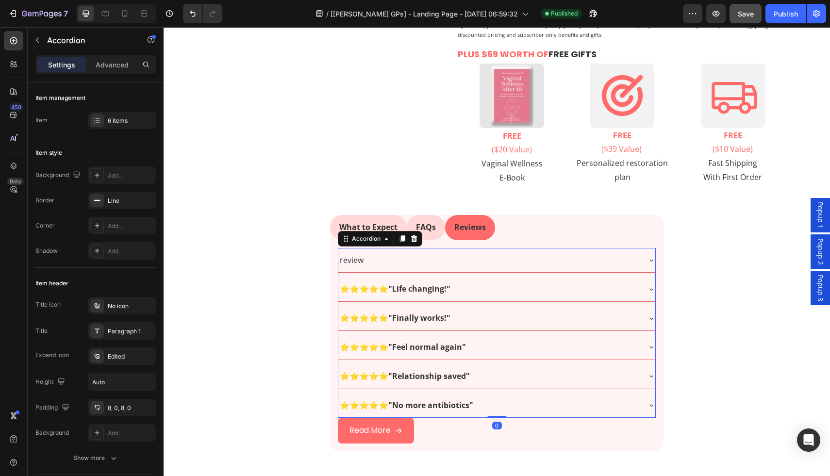
click at [380, 252] on div "review" at bounding box center [488, 260] width 301 height 17
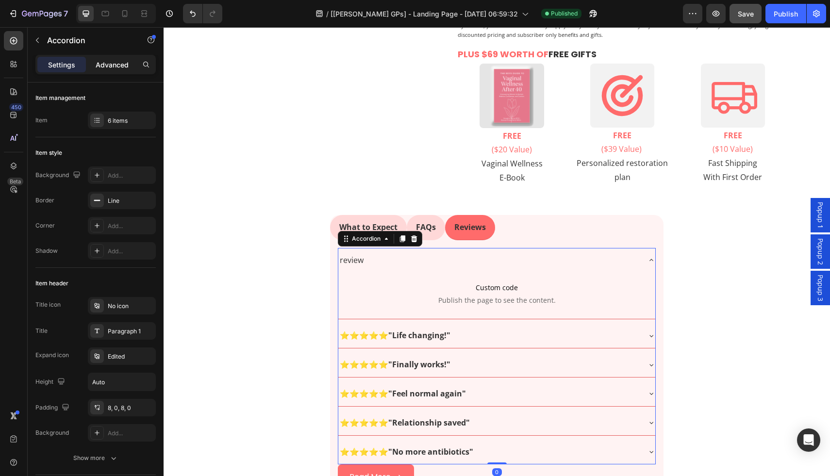
click at [113, 70] on div "Advanced" at bounding box center [112, 65] width 49 height 16
type input "100%"
type input "100"
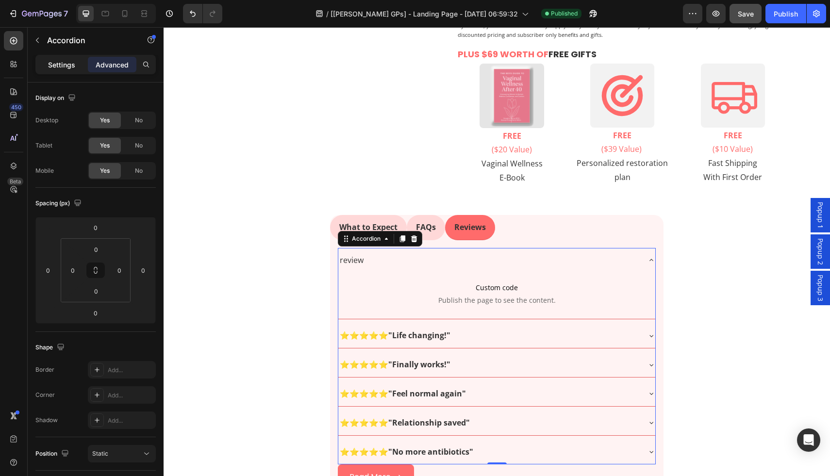
click at [67, 70] on div "Settings" at bounding box center [61, 65] width 49 height 16
type input "8"
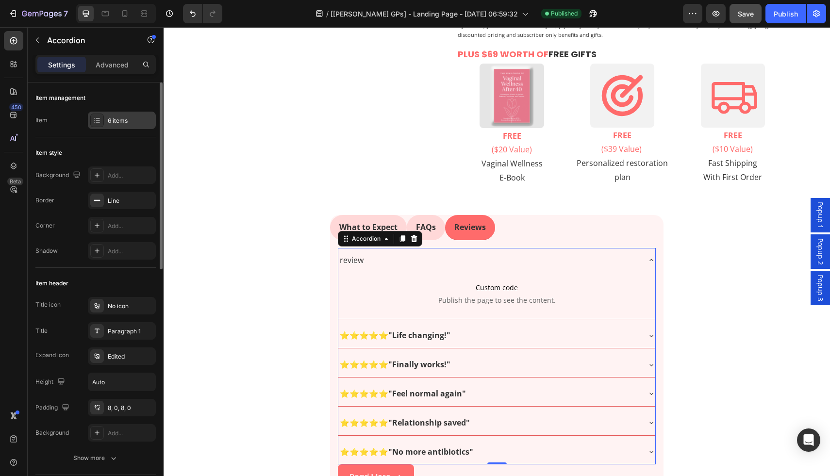
click at [117, 125] on div "6 items" at bounding box center [122, 120] width 68 height 17
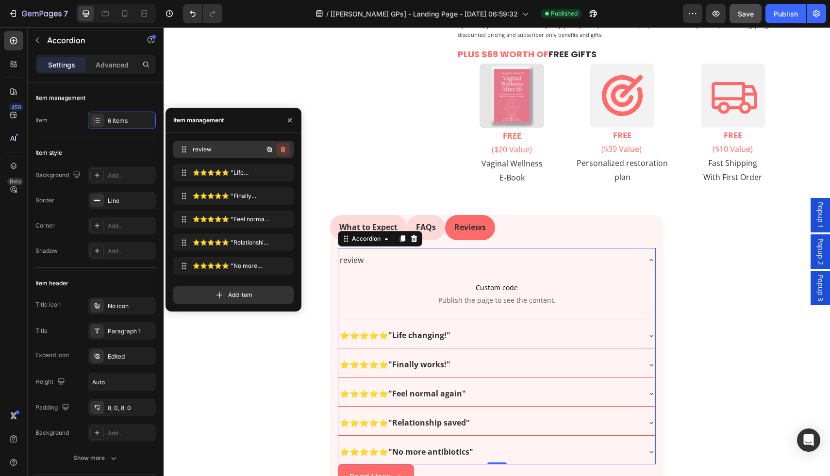
click at [283, 151] on icon "button" at bounding box center [283, 150] width 8 height 8
click at [281, 148] on div "Delete" at bounding box center [276, 149] width 18 height 9
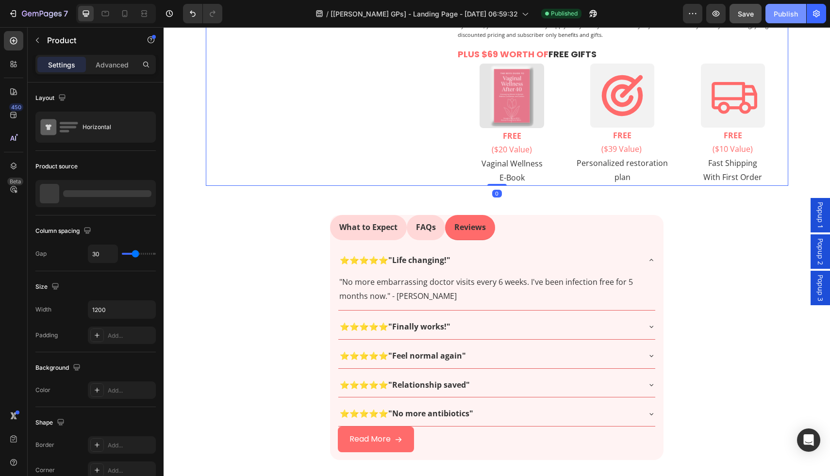
click at [794, 10] on div "Publish" at bounding box center [786, 14] width 24 height 10
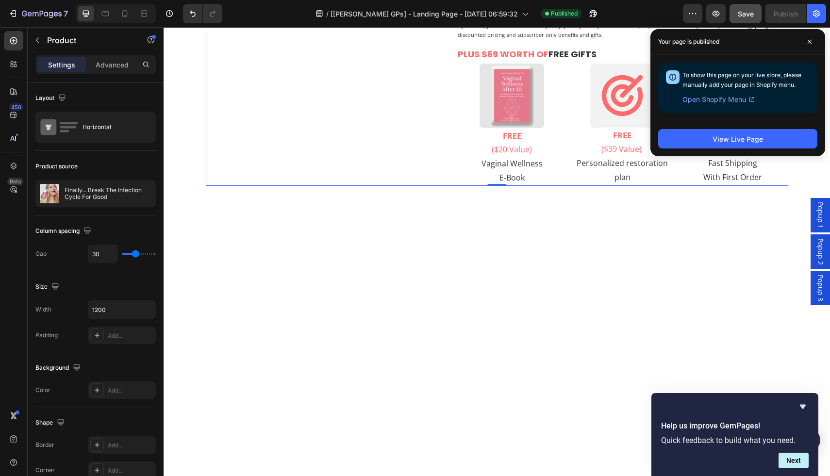
scroll to position [0, 0]
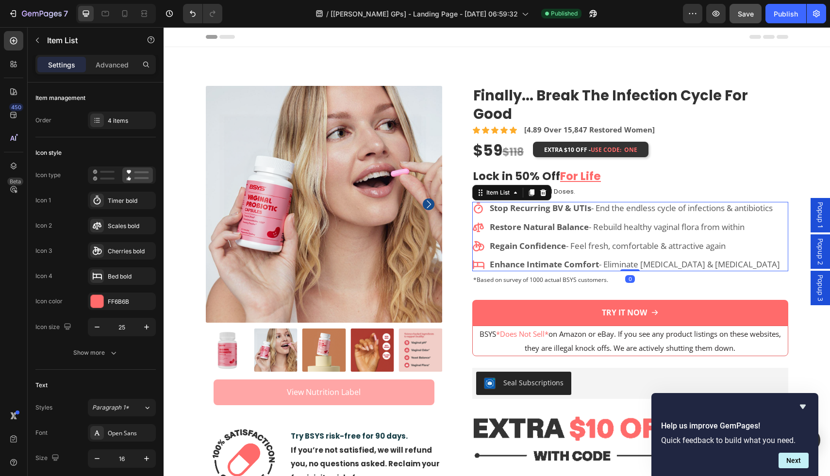
click at [524, 202] on strong "Stop Recurring BV & UTIs" at bounding box center [540, 207] width 101 height 11
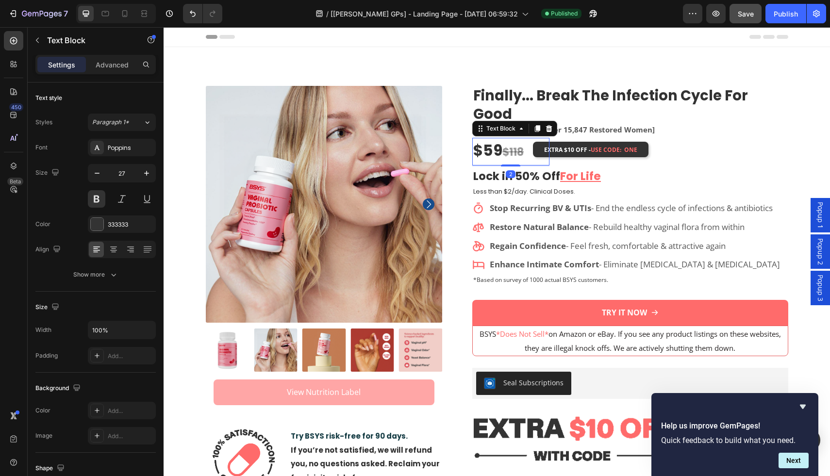
click at [502, 145] on s "$118" at bounding box center [512, 152] width 21 height 15
click at [94, 57] on div "Advanced" at bounding box center [112, 65] width 49 height 16
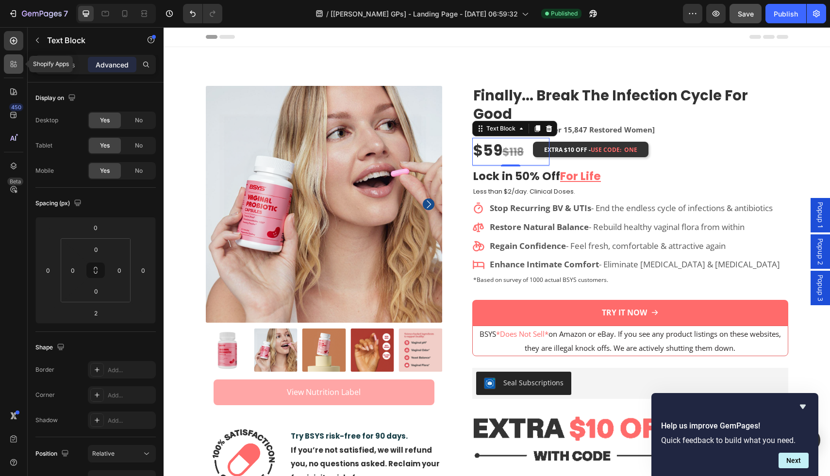
click at [6, 64] on div at bounding box center [13, 63] width 19 height 19
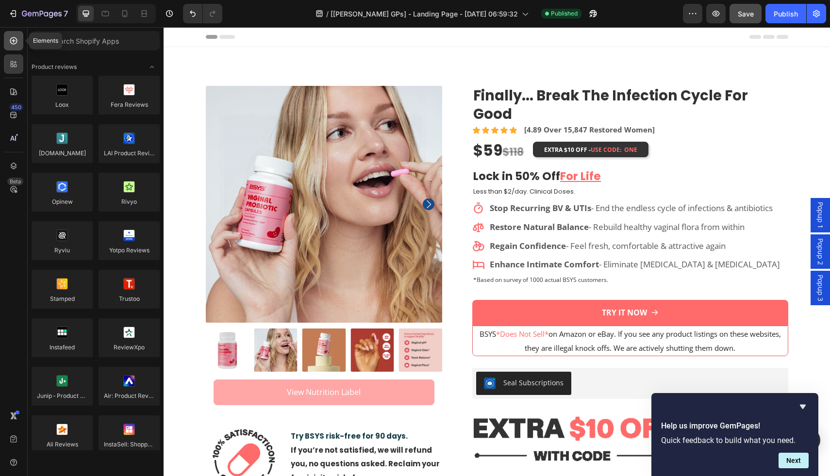
click at [9, 45] on icon at bounding box center [14, 41] width 10 height 10
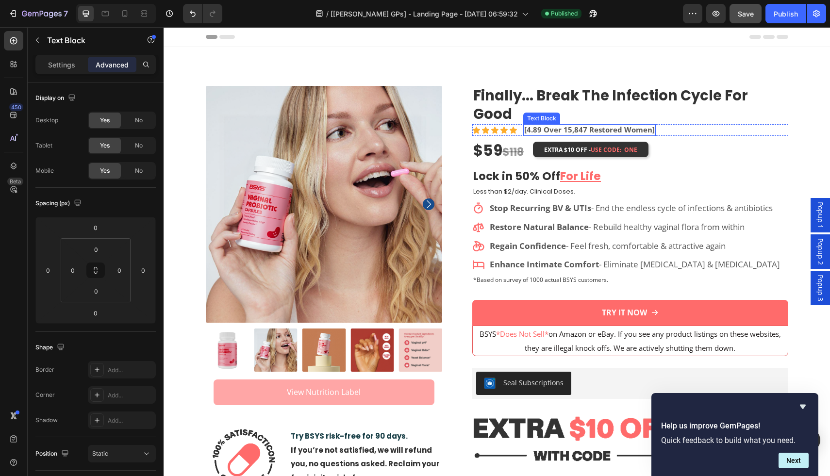
click at [535, 125] on p "[4.89 Over 15,847 Restored Women]" at bounding box center [589, 130] width 131 height 10
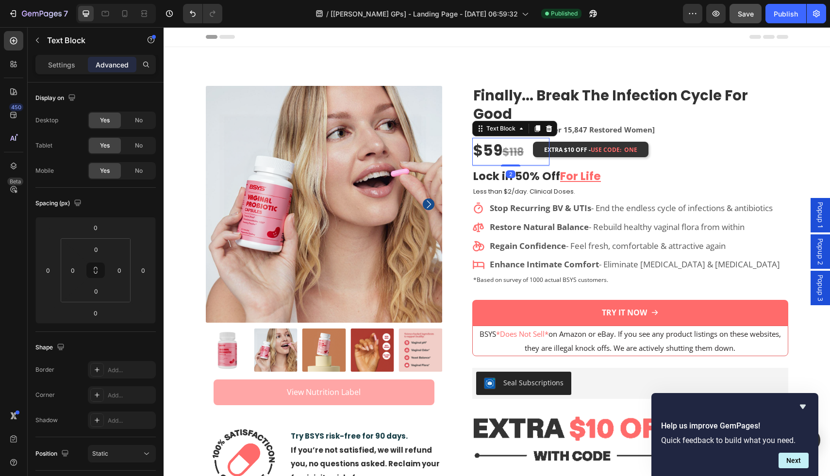
click at [512, 145] on s "$118" at bounding box center [512, 152] width 21 height 15
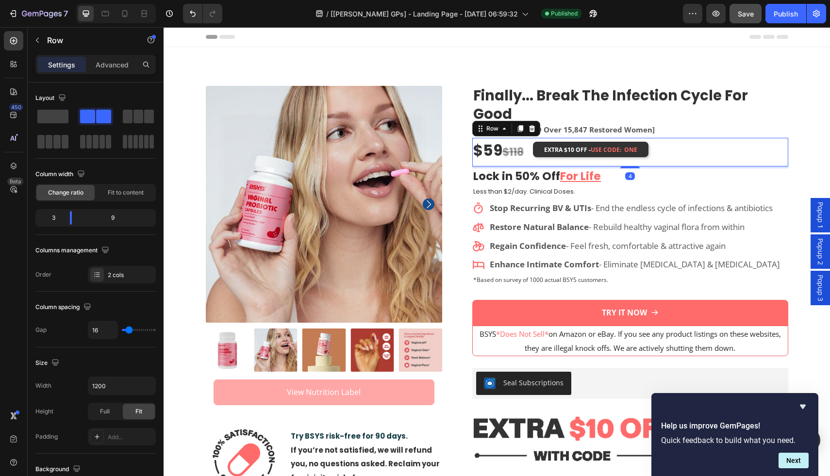
click at [568, 139] on div "EXTRA $10 OFF - USE CODE: ONE Text Block" at bounding box center [672, 152] width 231 height 29
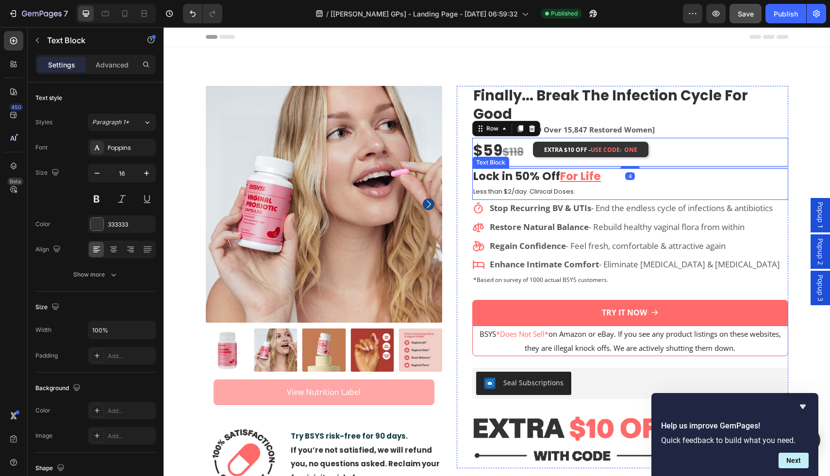
click at [560, 184] on p "Less than $2/day. Clinical Doses." at bounding box center [630, 191] width 314 height 15
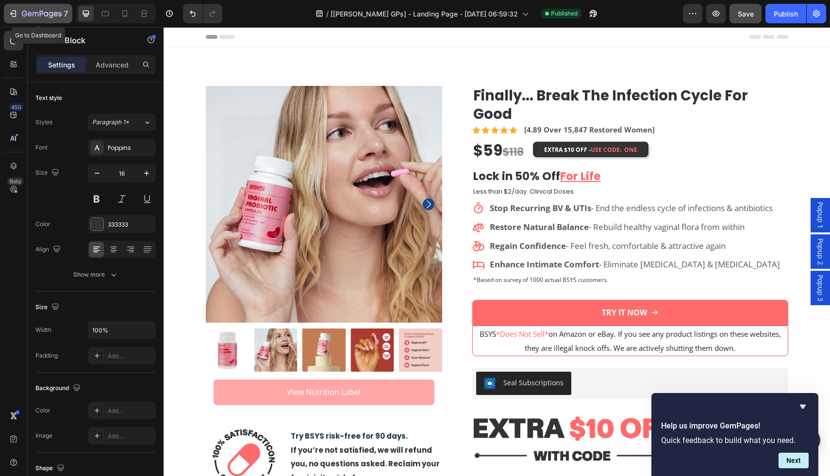
click at [21, 16] on div "7" at bounding box center [38, 14] width 60 height 12
